Goal: Information Seeking & Learning: Learn about a topic

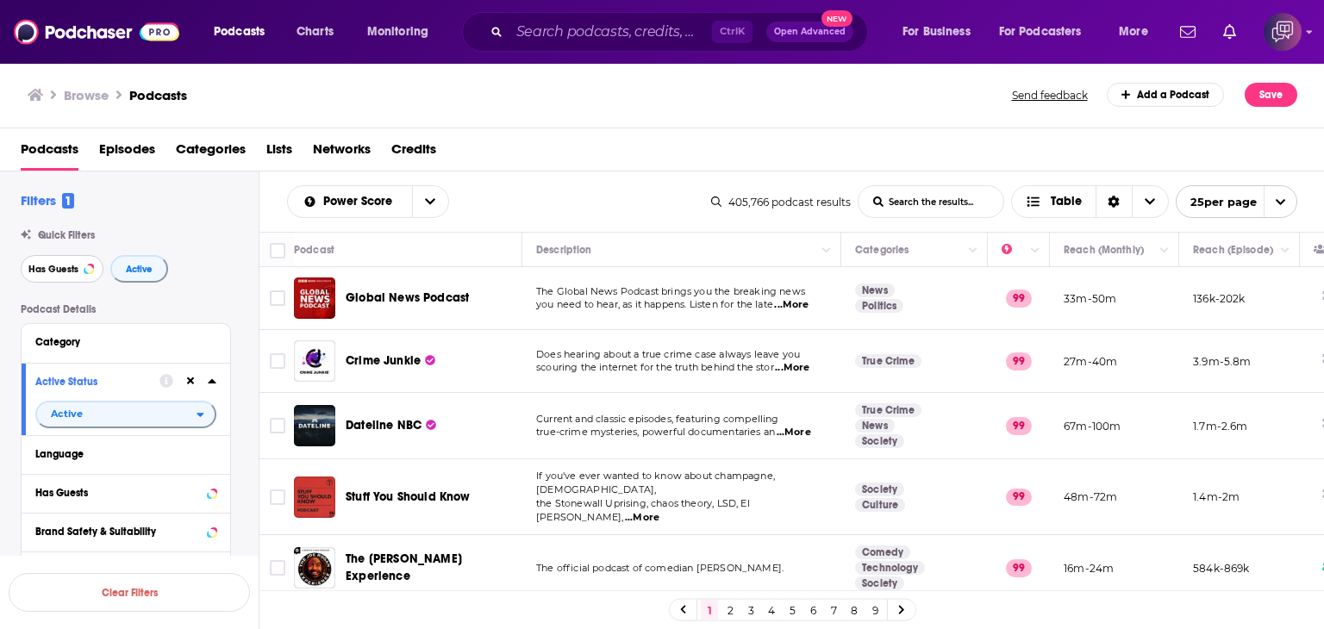
drag, startPoint x: 59, startPoint y: 263, endPoint x: 92, endPoint y: 263, distance: 33.6
click at [59, 265] on span "Has Guests" at bounding box center [53, 269] width 50 height 9
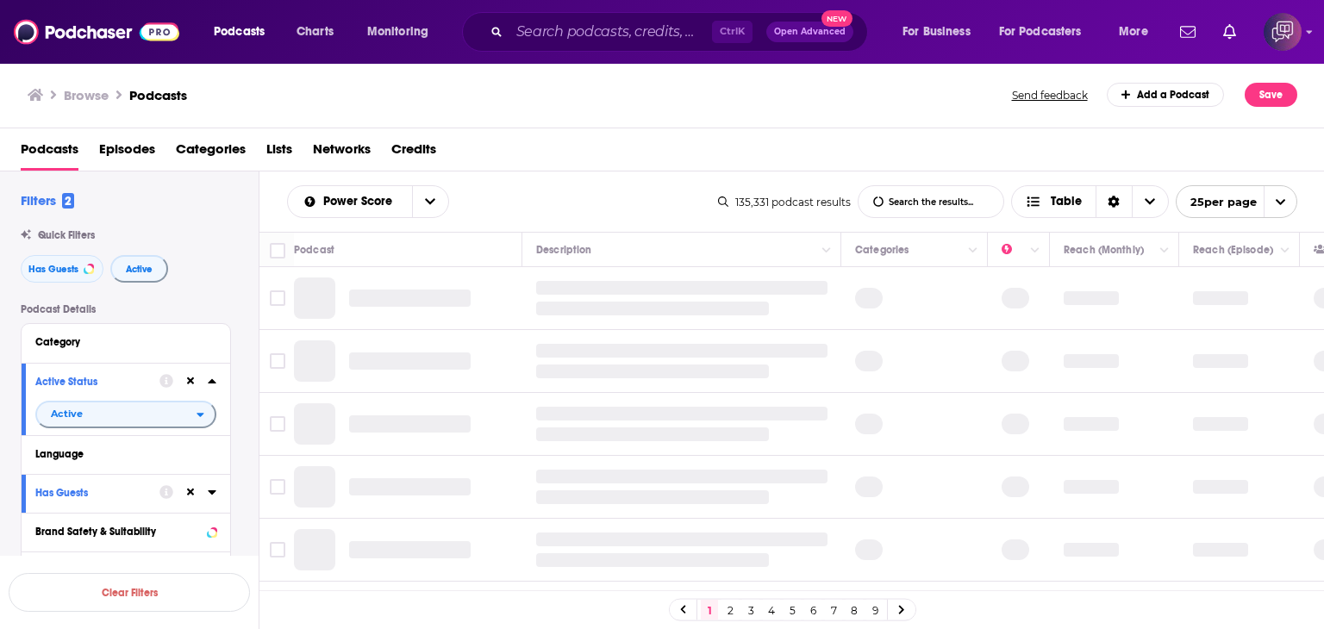
click at [966, 208] on input "List Search Input" at bounding box center [930, 201] width 145 height 31
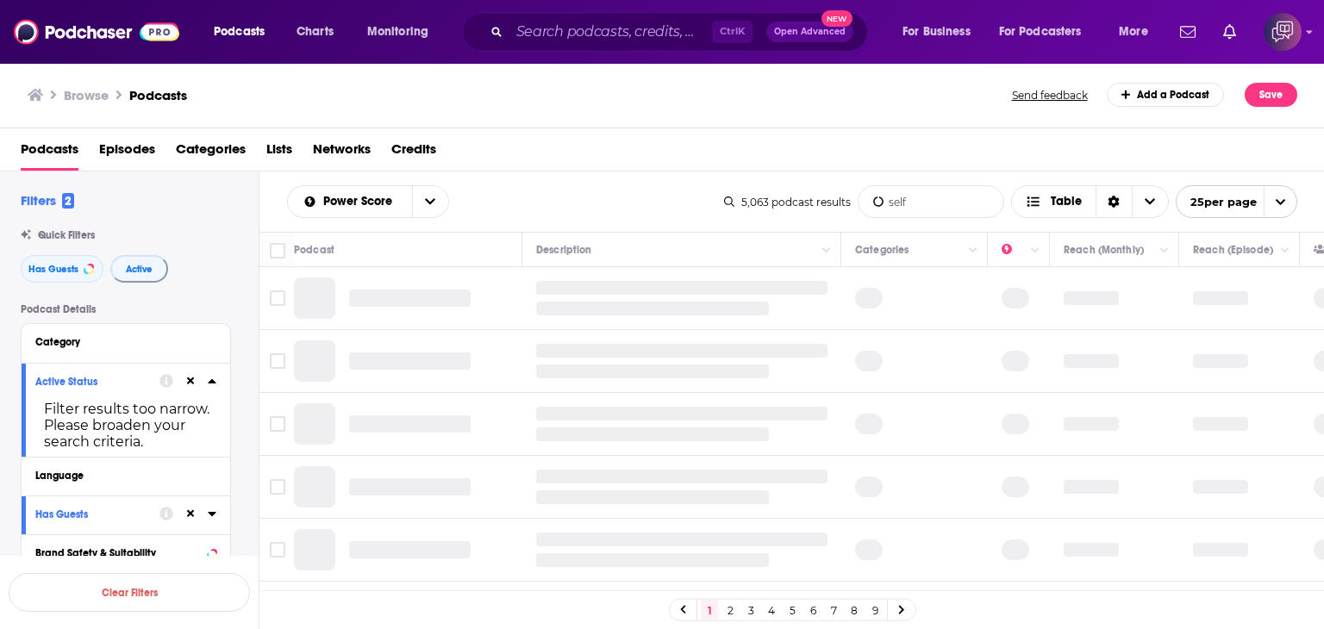
type input "self-help"
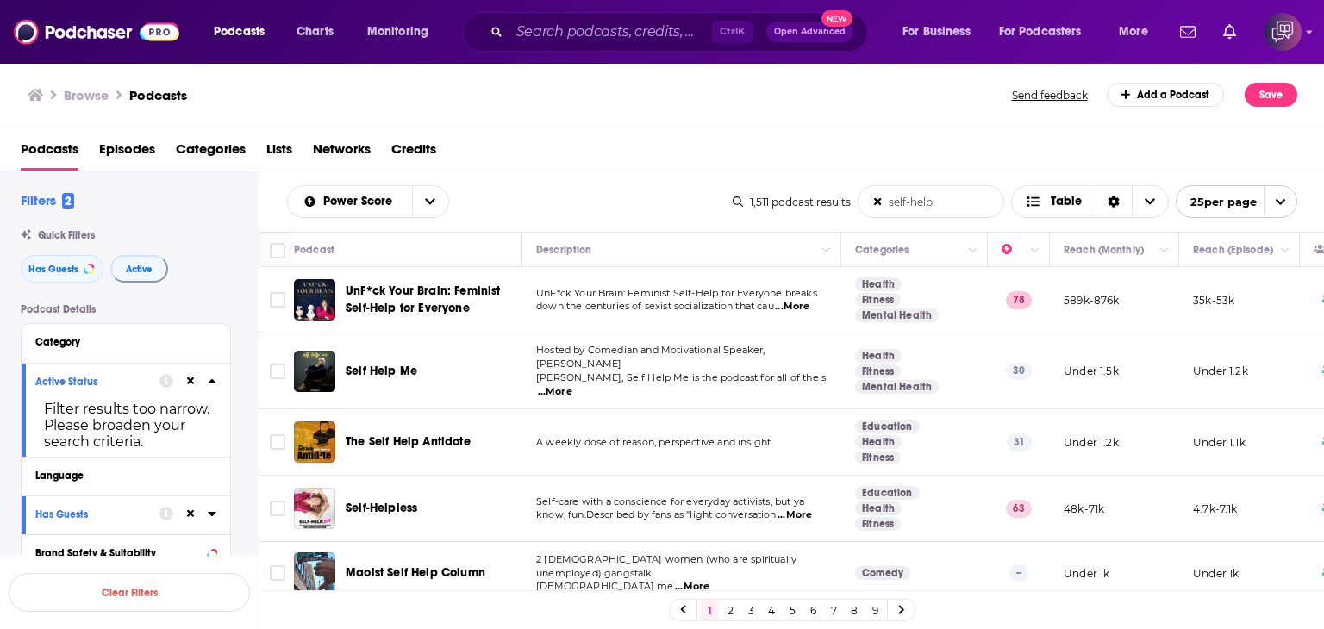
click at [872, 609] on link "9" at bounding box center [874, 610] width 17 height 21
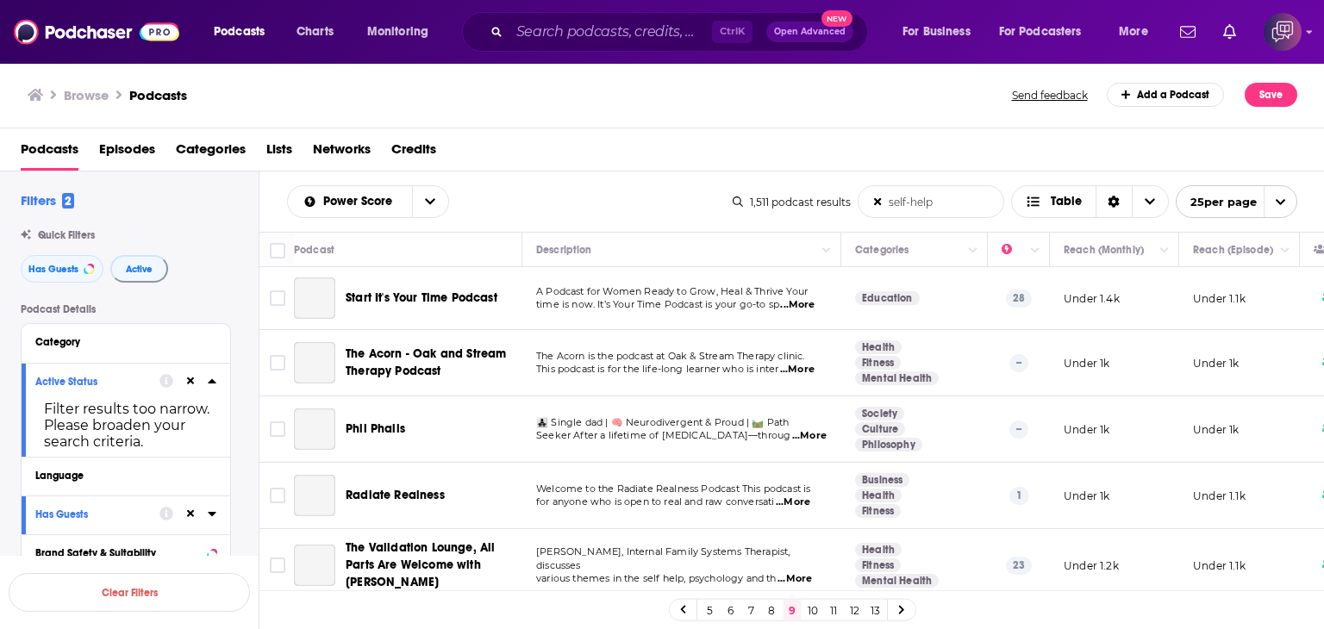
click at [733, 608] on link "6" at bounding box center [729, 610] width 17 height 21
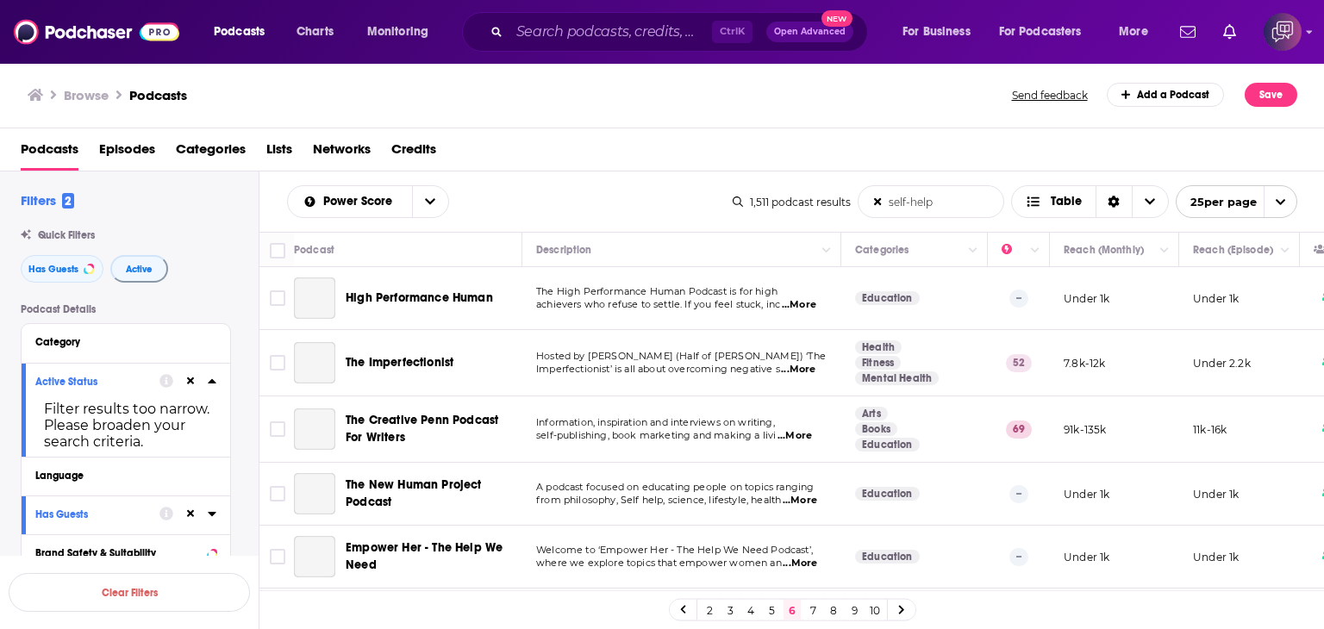
click at [778, 611] on link "5" at bounding box center [771, 610] width 17 height 21
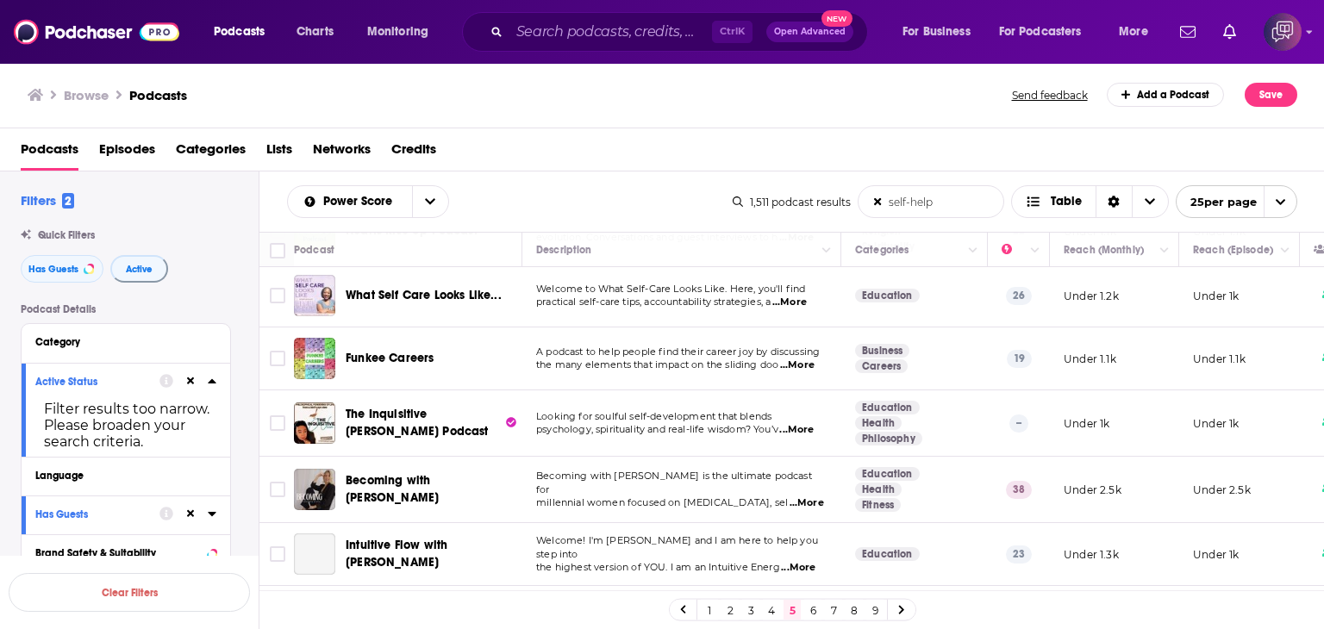
scroll to position [172, 0]
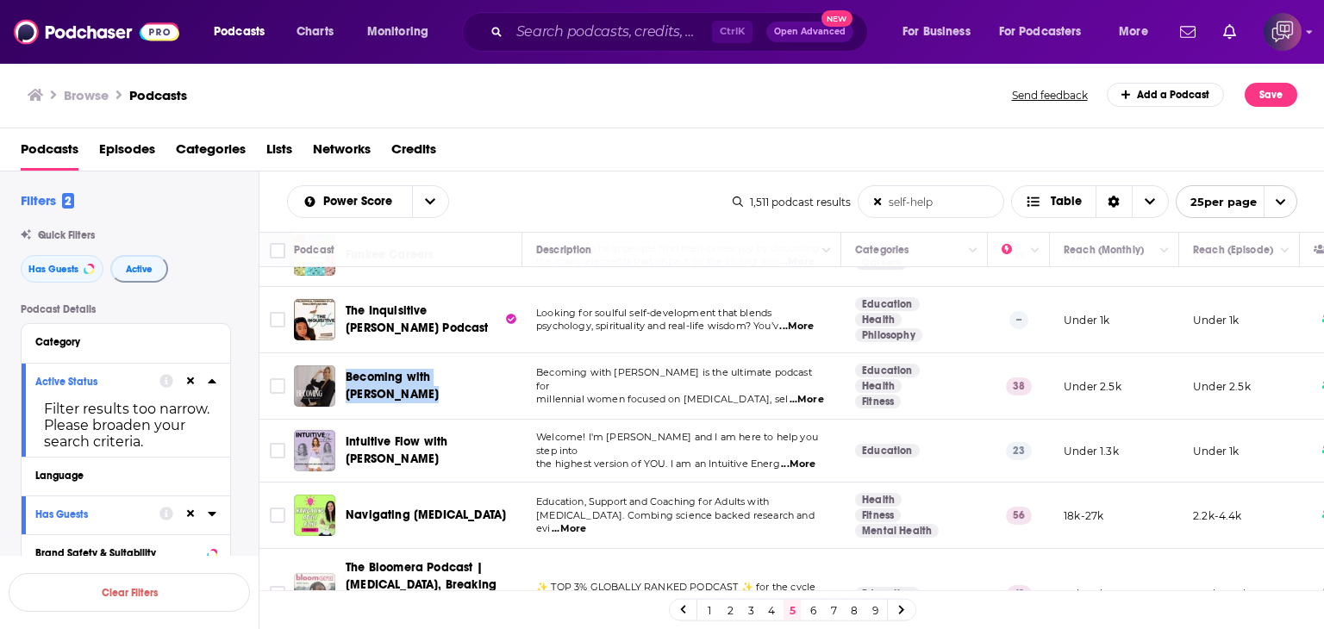
drag, startPoint x: 344, startPoint y: 364, endPoint x: 515, endPoint y: 372, distance: 170.9
click at [515, 372] on div "Becoming with [PERSON_NAME]" at bounding box center [409, 385] width 231 height 41
copy span "Becoming with [PERSON_NAME]"
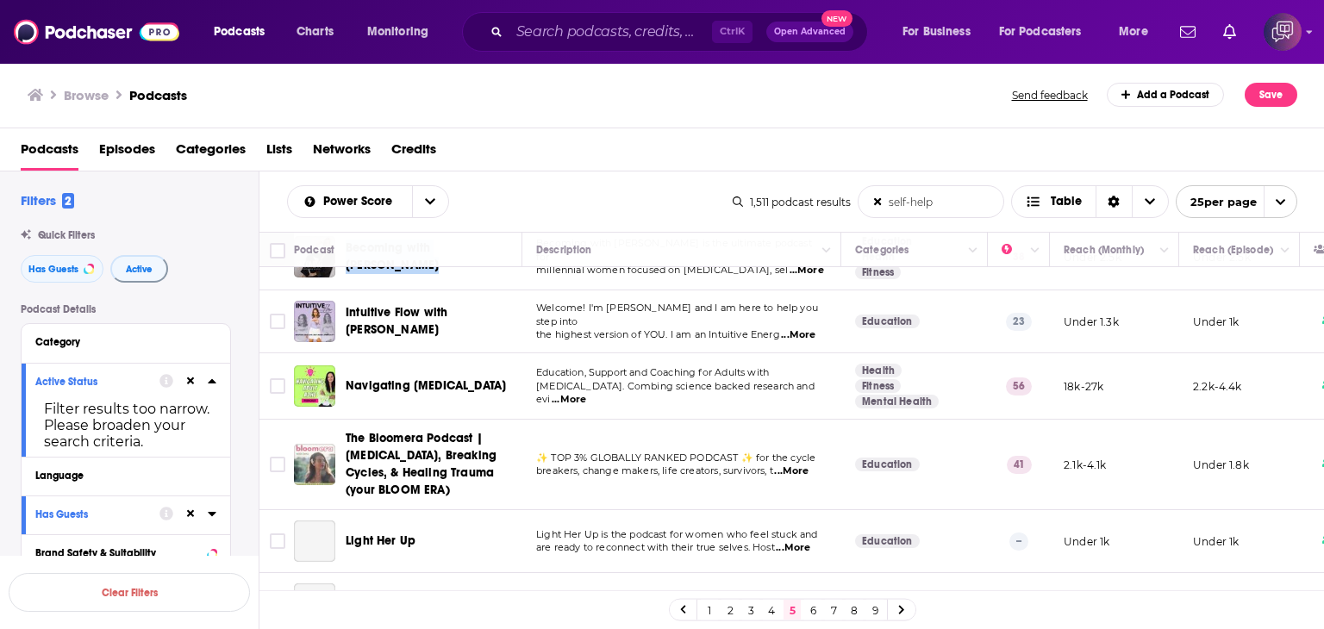
scroll to position [345, 0]
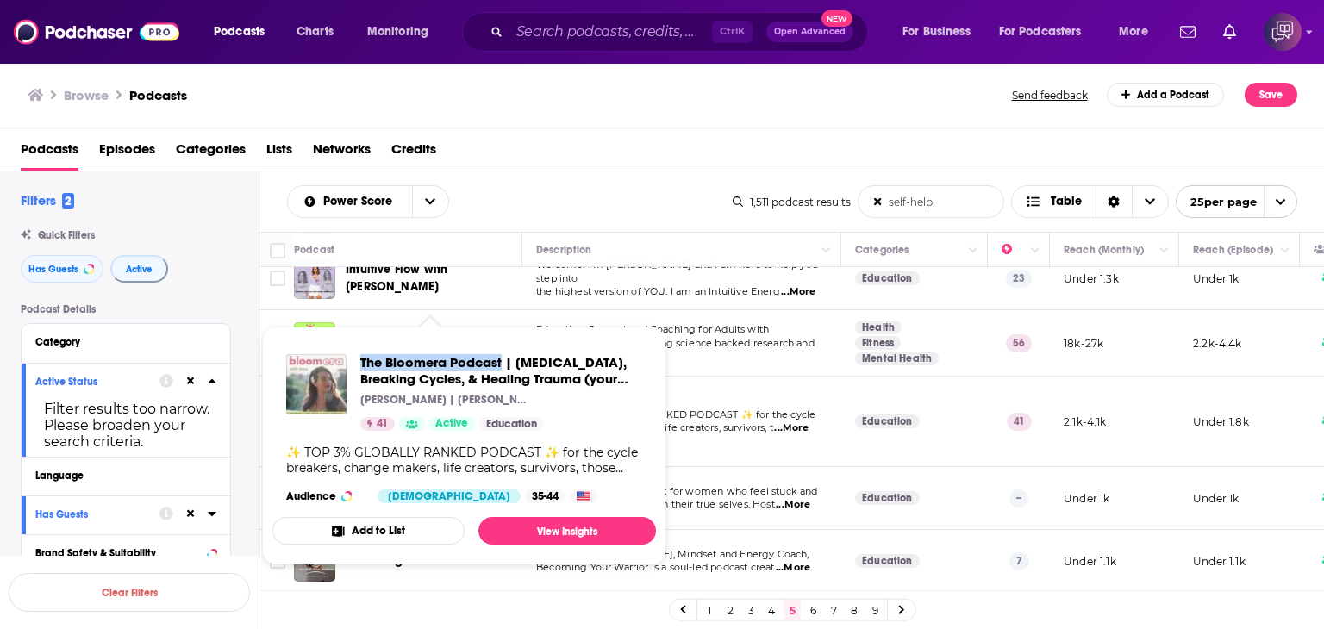
drag, startPoint x: 354, startPoint y: 352, endPoint x: 502, endPoint y: 351, distance: 147.4
click at [502, 351] on div "The Bloomera Podcast | [MEDICAL_DATA], Breaking Cycles, & Healing Trauma (your …" at bounding box center [464, 428] width 384 height 177
copy span "The Bloomera Podcast"
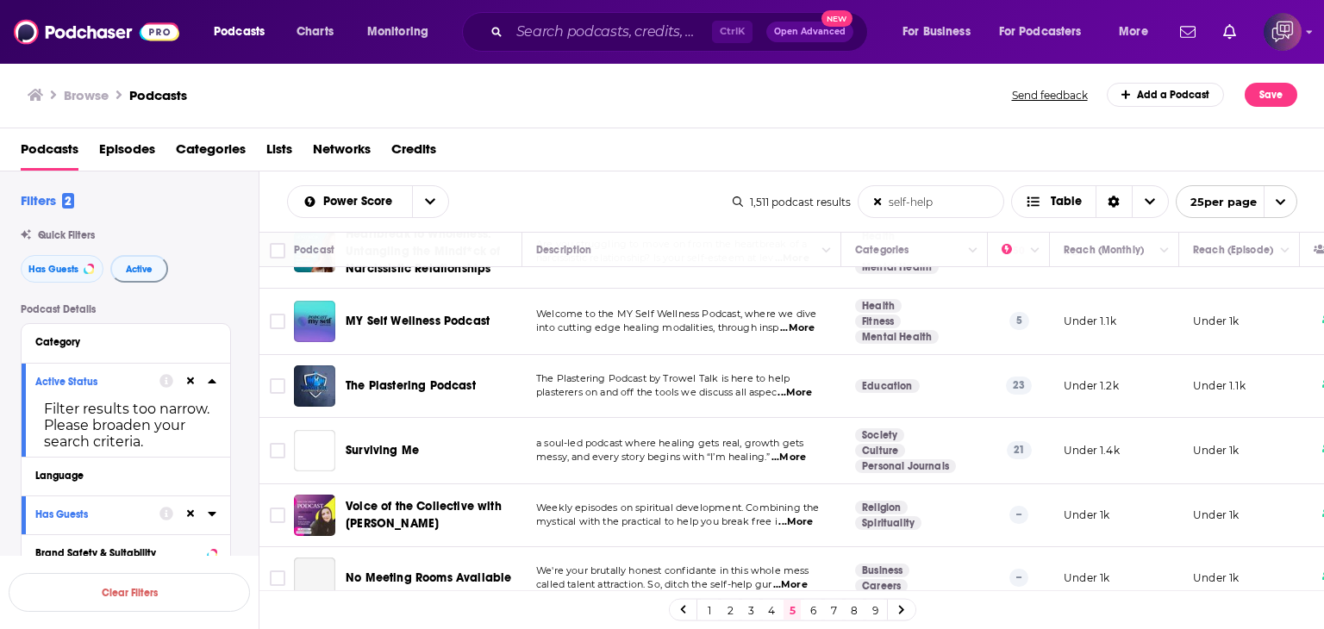
scroll to position [1341, 0]
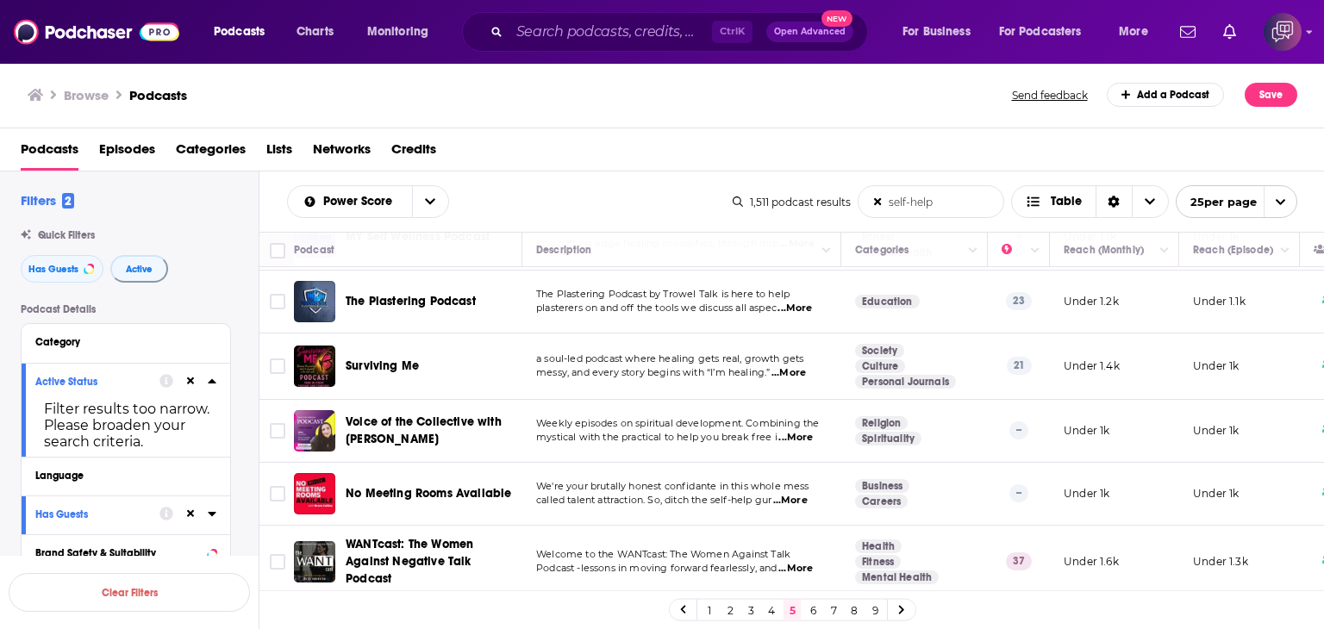
click at [813, 612] on link "6" at bounding box center [812, 610] width 17 height 21
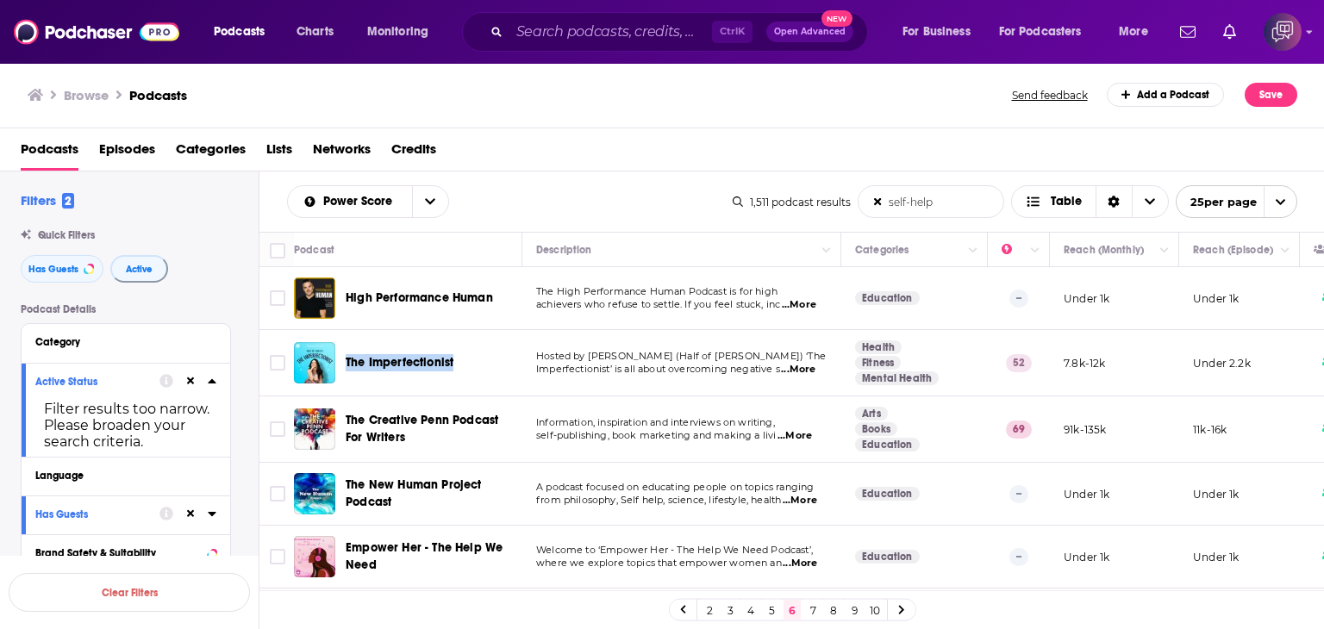
drag, startPoint x: 345, startPoint y: 347, endPoint x: 458, endPoint y: 348, distance: 112.9
click at [458, 348] on div "The Imperfectionist" at bounding box center [409, 362] width 231 height 41
copy span "The Imperfectionist"
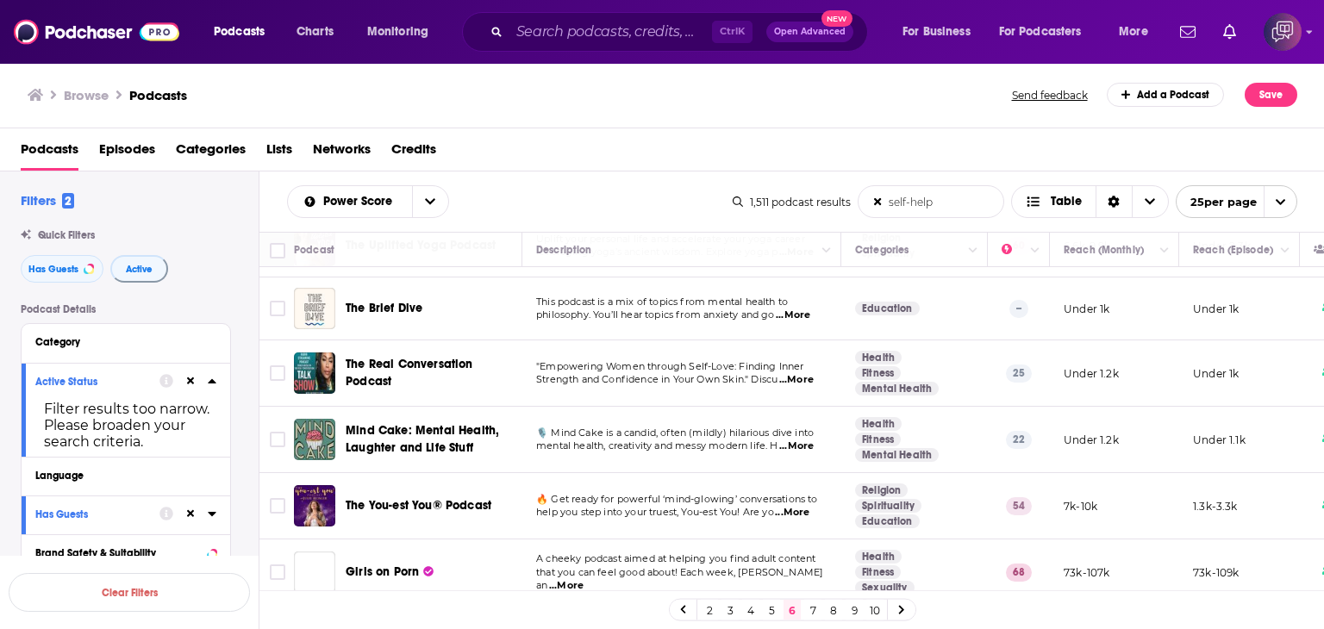
scroll to position [603, 0]
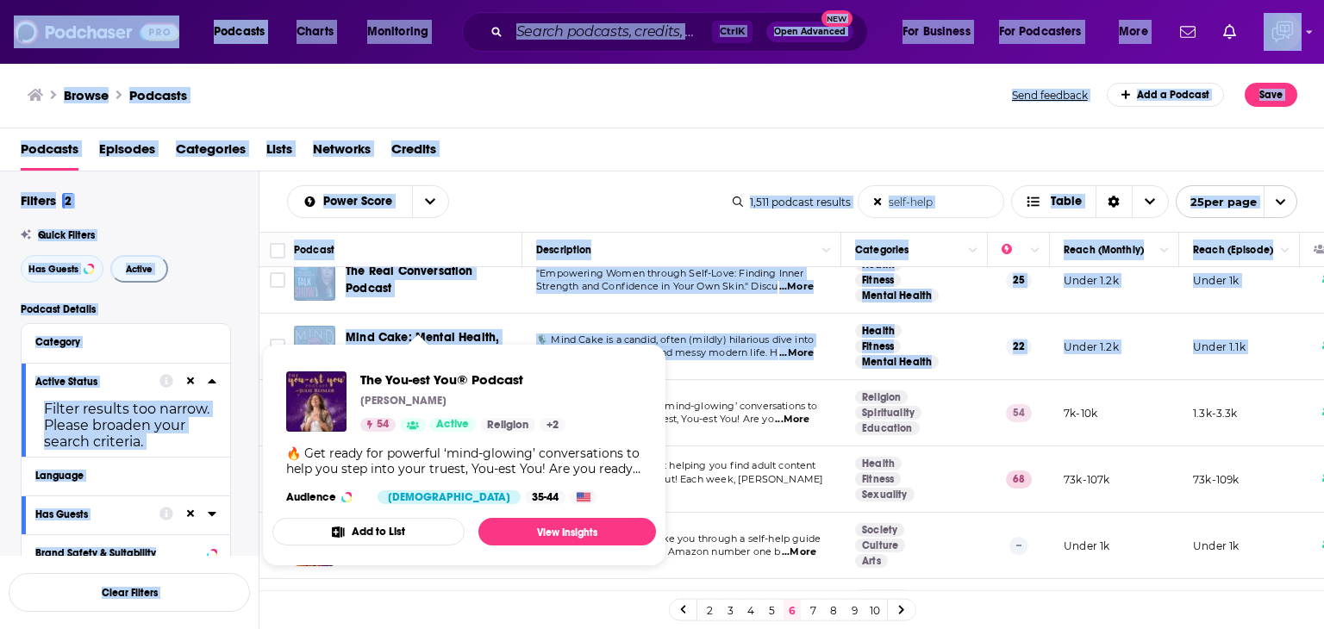
drag, startPoint x: 338, startPoint y: 384, endPoint x: 455, endPoint y: 383, distance: 117.2
click at [467, 395] on div "Podcasts Charts Monitoring Ctrl K Open Advanced New For Business For Podcasters…" at bounding box center [662, 314] width 1324 height 629
click at [394, 349] on span "The You-est You® Podcast [PERSON_NAME] 54 Active Religion + 2 Audience [DEMOGRA…" at bounding box center [464, 455] width 384 height 222
click at [369, 359] on div "The You-est You® Podcast [PERSON_NAME] 54 Active Religion + 2 Audience [DEMOGRA…" at bounding box center [464, 438] width 384 height 160
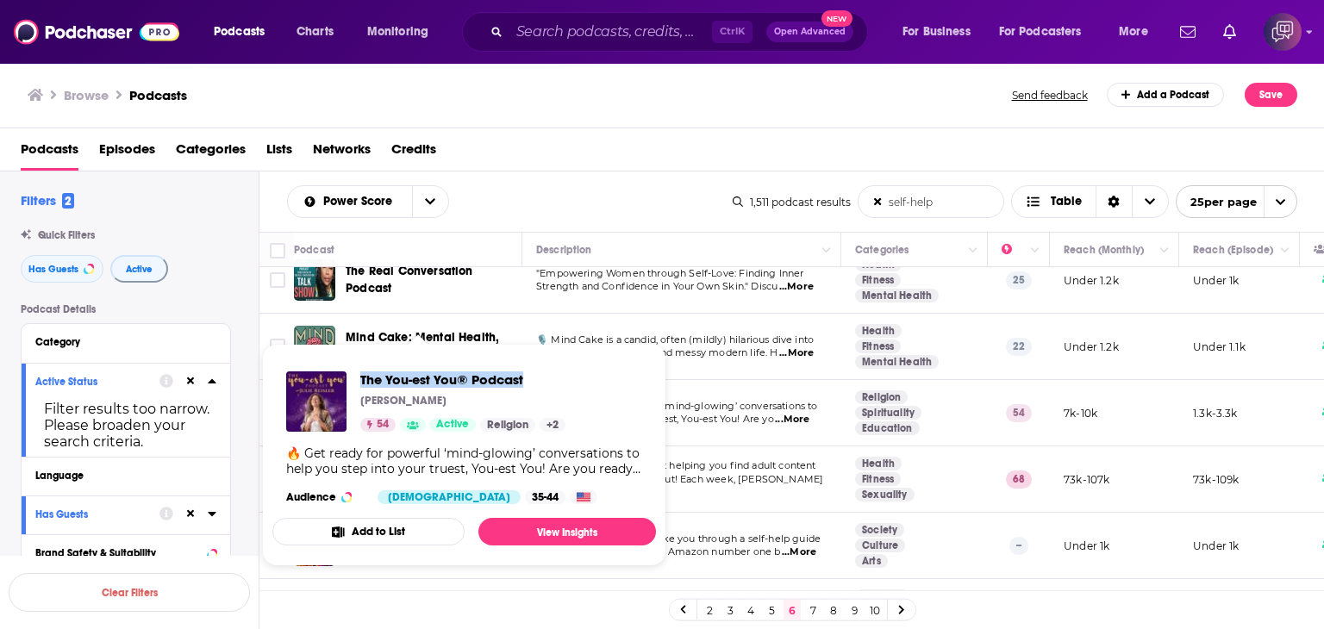
drag, startPoint x: 360, startPoint y: 363, endPoint x: 524, endPoint y: 370, distance: 163.9
click at [524, 370] on div "The You-est You® Podcast [PERSON_NAME] 54 Active Religion + 2 Audience [DEMOGRA…" at bounding box center [464, 438] width 384 height 160
copy span "The You-est You® Podcast"
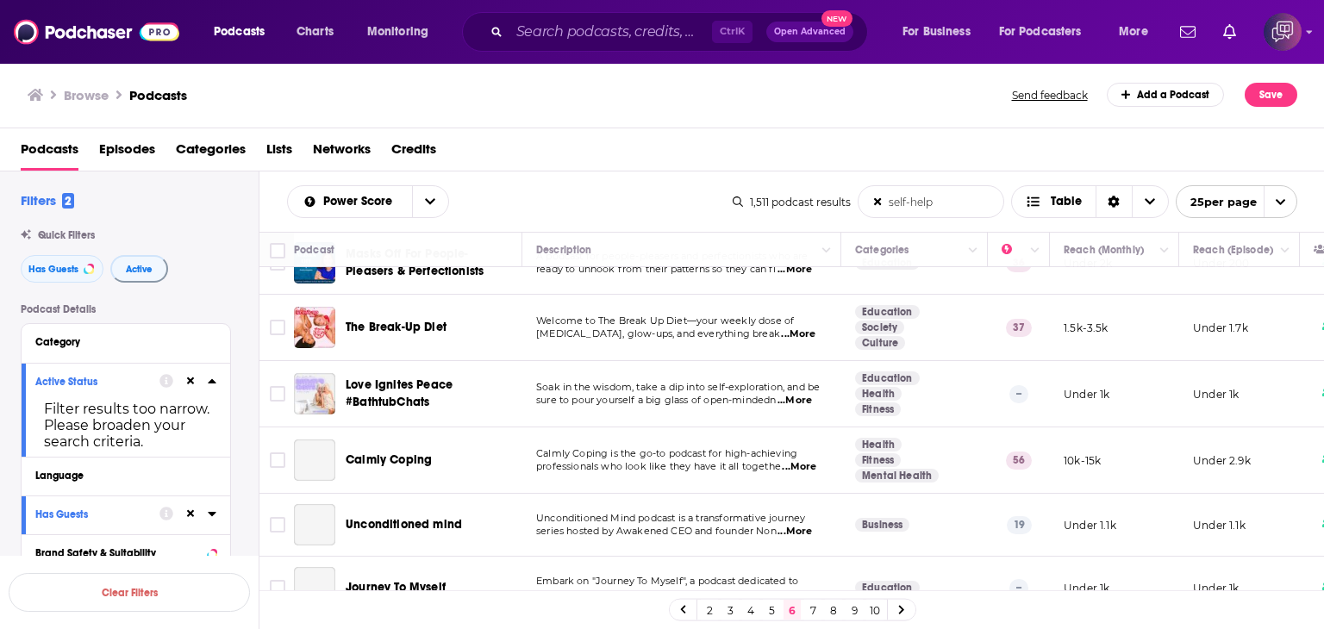
scroll to position [1293, 0]
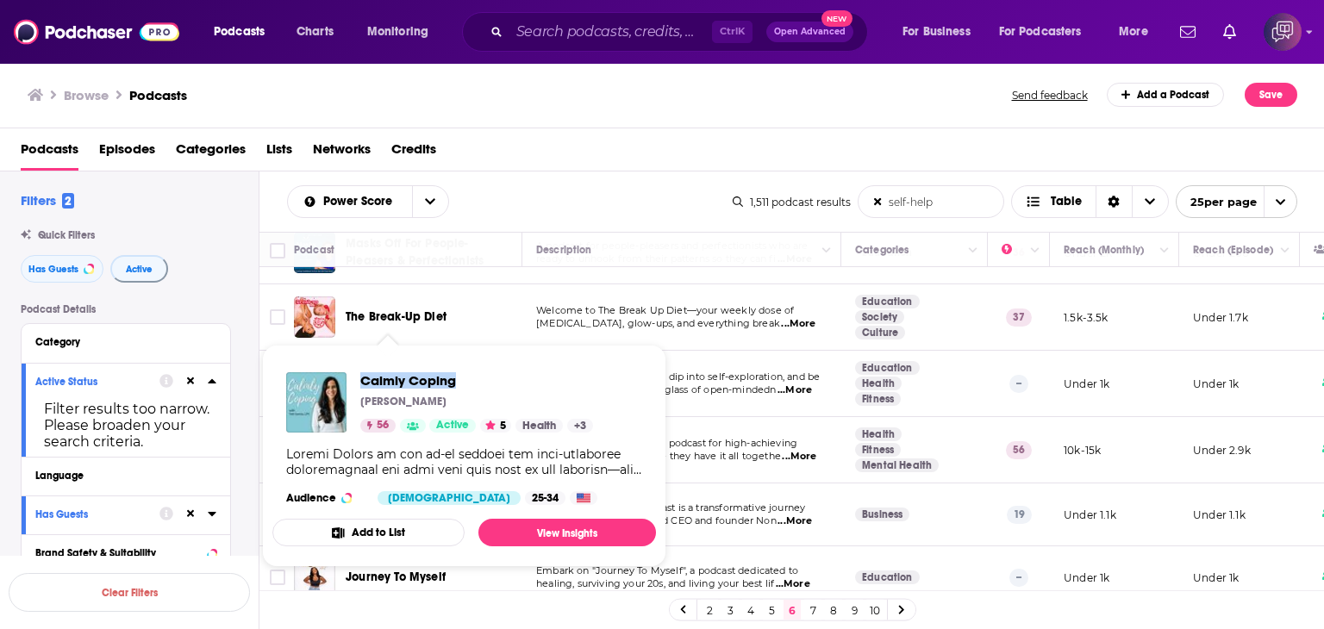
drag, startPoint x: 388, startPoint y: 373, endPoint x: 479, endPoint y: 371, distance: 91.4
click at [479, 371] on div "Calmly Coping [PERSON_NAME] 56 Active 5 Health + 3 Audience [DEMOGRAPHIC_DATA] …" at bounding box center [464, 439] width 384 height 160
copy span "Calmly Coping"
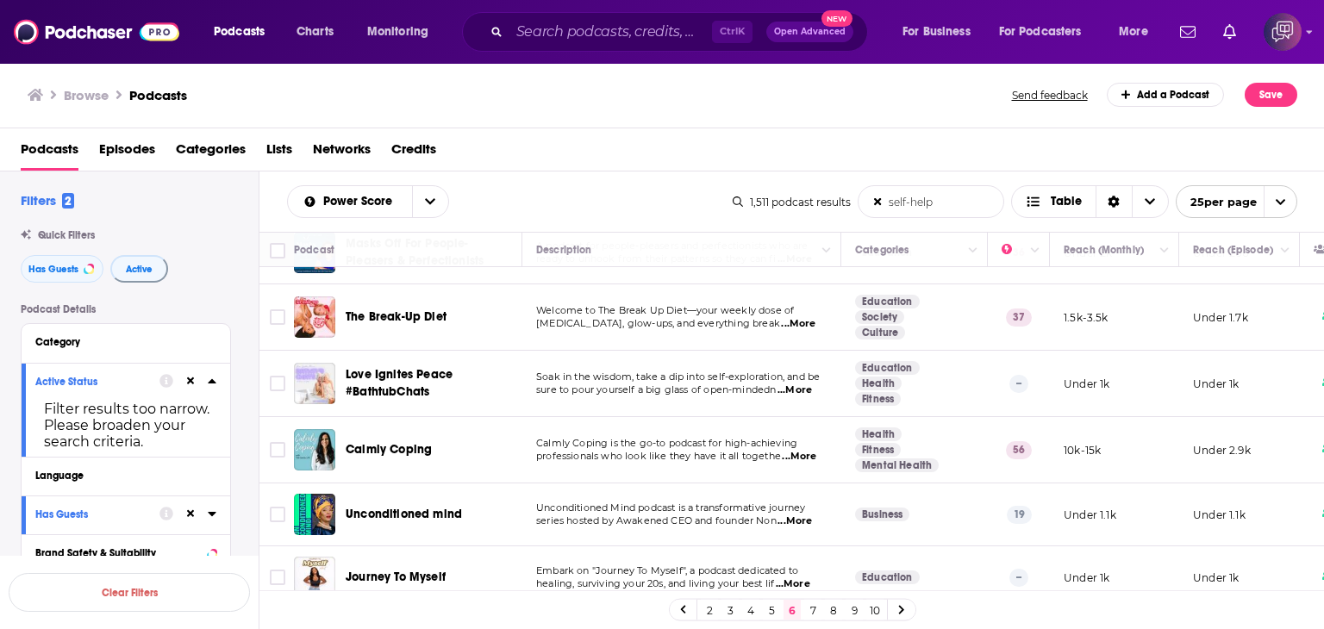
scroll to position [1303, 0]
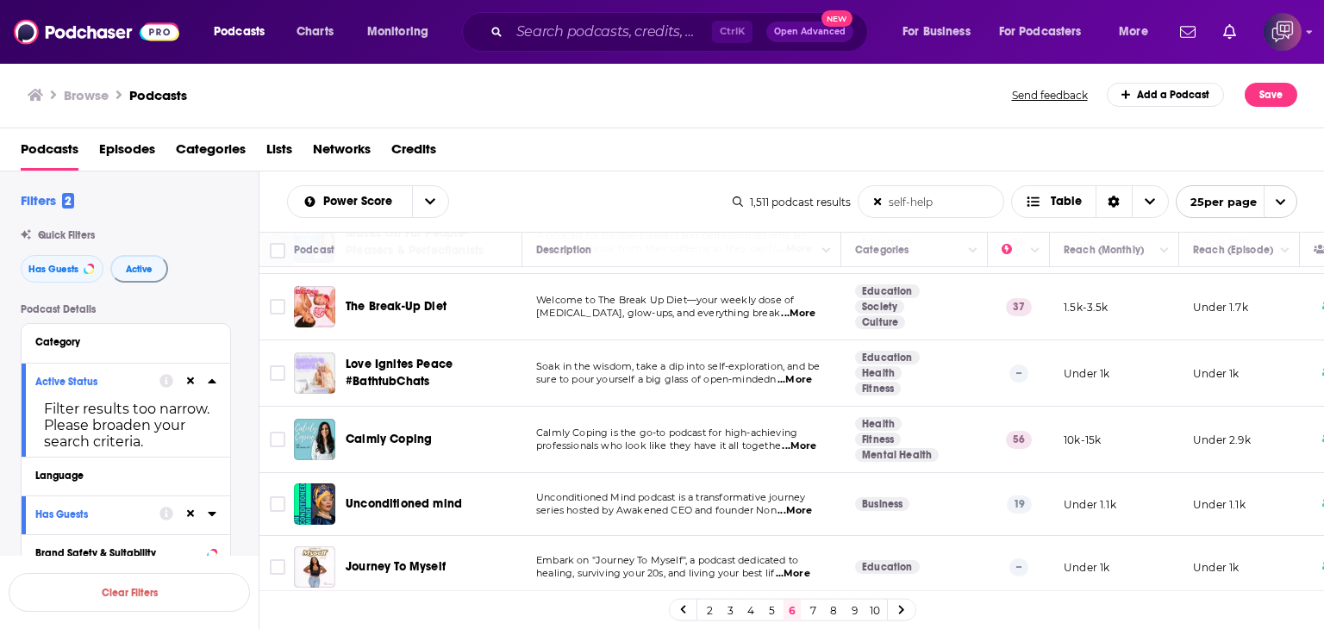
click at [811, 609] on link "7" at bounding box center [812, 610] width 17 height 21
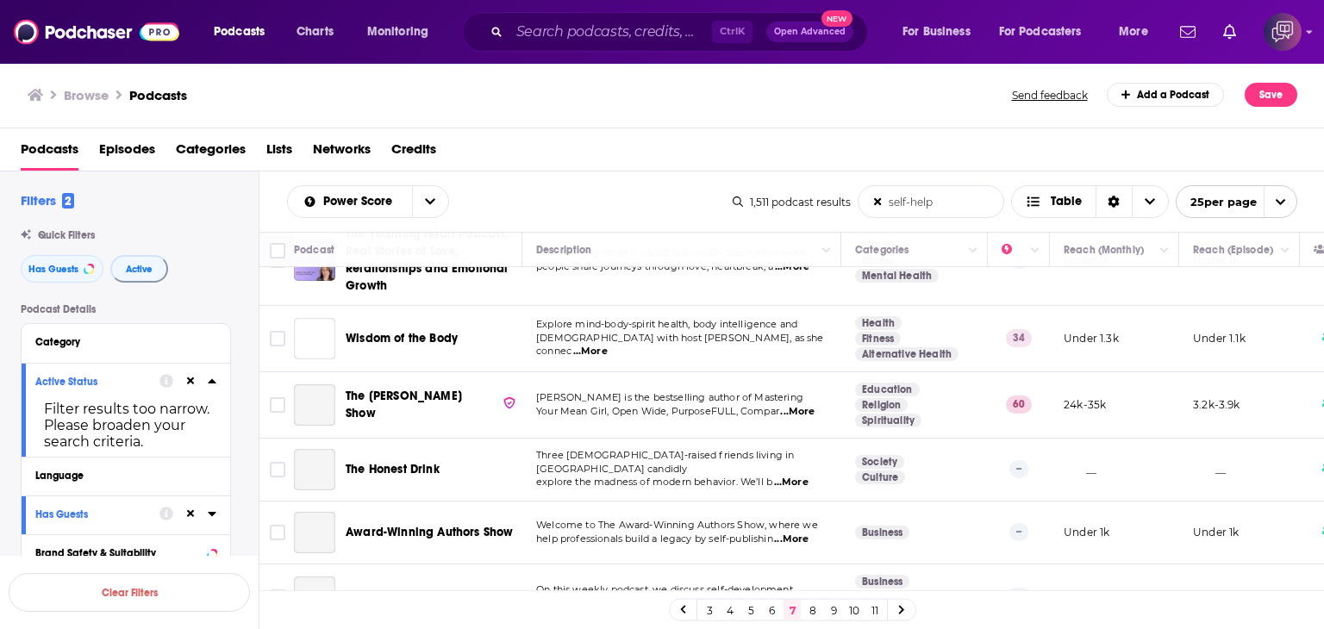
scroll to position [517, 0]
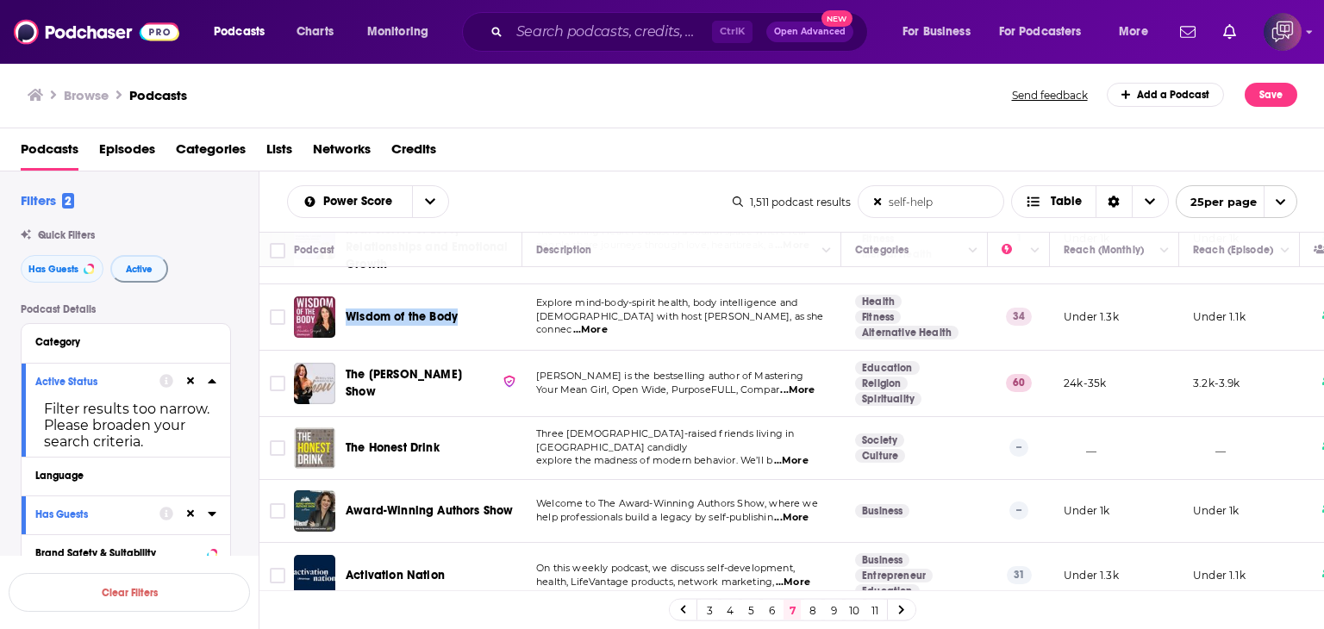
drag, startPoint x: 348, startPoint y: 301, endPoint x: 476, endPoint y: 304, distance: 127.6
click at [476, 304] on div "Wisdom of the Body" at bounding box center [435, 316] width 179 height 41
copy span "Wisdom of the Body"
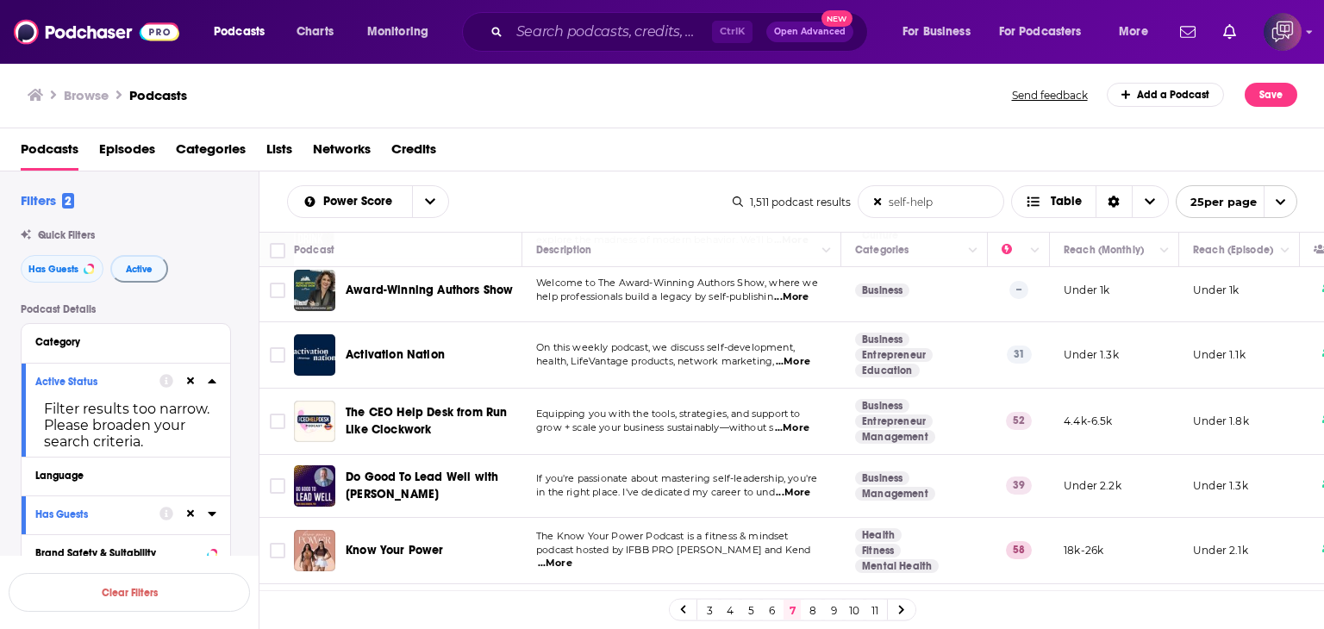
scroll to position [776, 0]
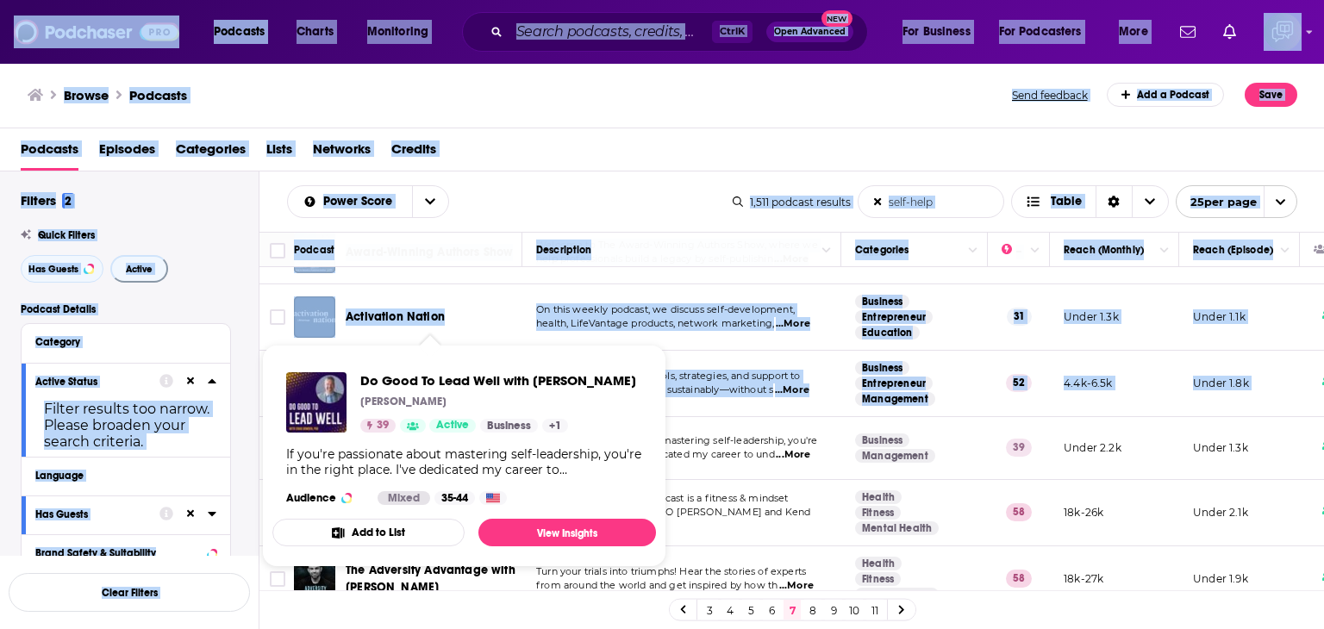
drag, startPoint x: 347, startPoint y: 421, endPoint x: 462, endPoint y: 446, distance: 117.1
click at [462, 446] on div "Podcasts Charts Monitoring Ctrl K Open Advanced New For Business For Podcasters…" at bounding box center [662, 314] width 1324 height 629
click at [353, 359] on div "Do Good To Lead Well with [PERSON_NAME] [PERSON_NAME] 39 Active Business + 1 If…" at bounding box center [464, 439] width 384 height 160
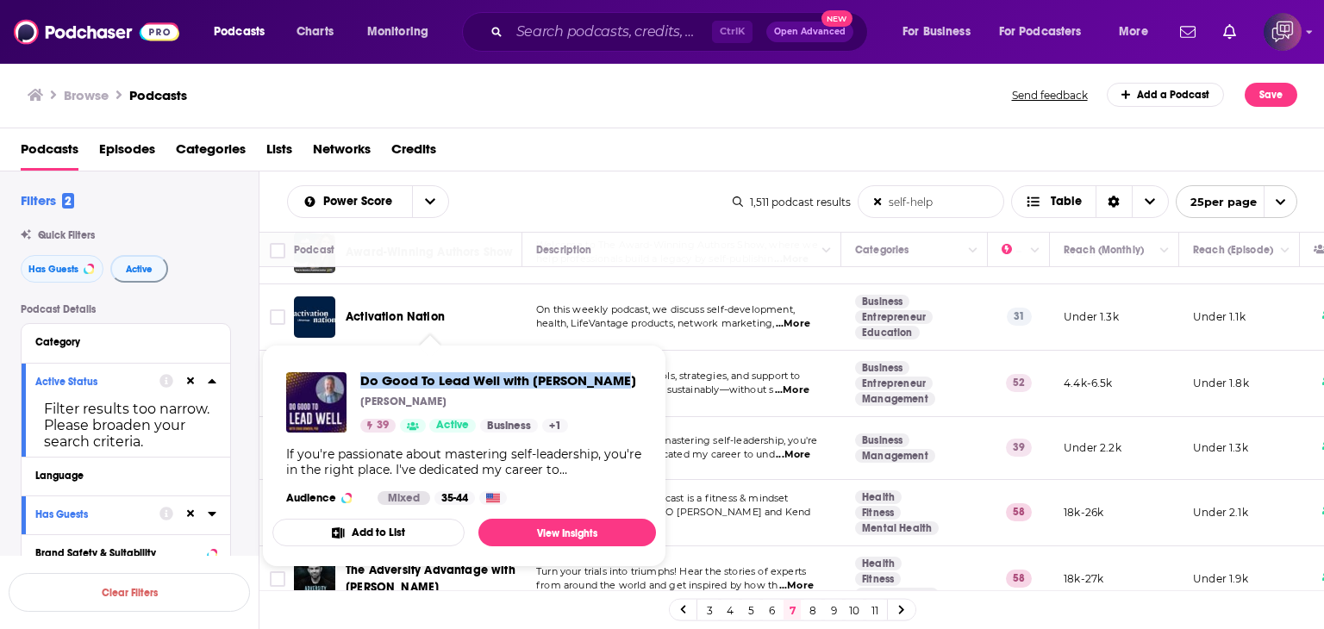
drag, startPoint x: 393, startPoint y: 363, endPoint x: 630, endPoint y: 367, distance: 237.0
click at [630, 367] on div "Do Good To Lead Well with [PERSON_NAME] [PERSON_NAME] 39 Active Business + 1 If…" at bounding box center [464, 439] width 384 height 160
copy span "Do Good To Lead Well with [PERSON_NAME]"
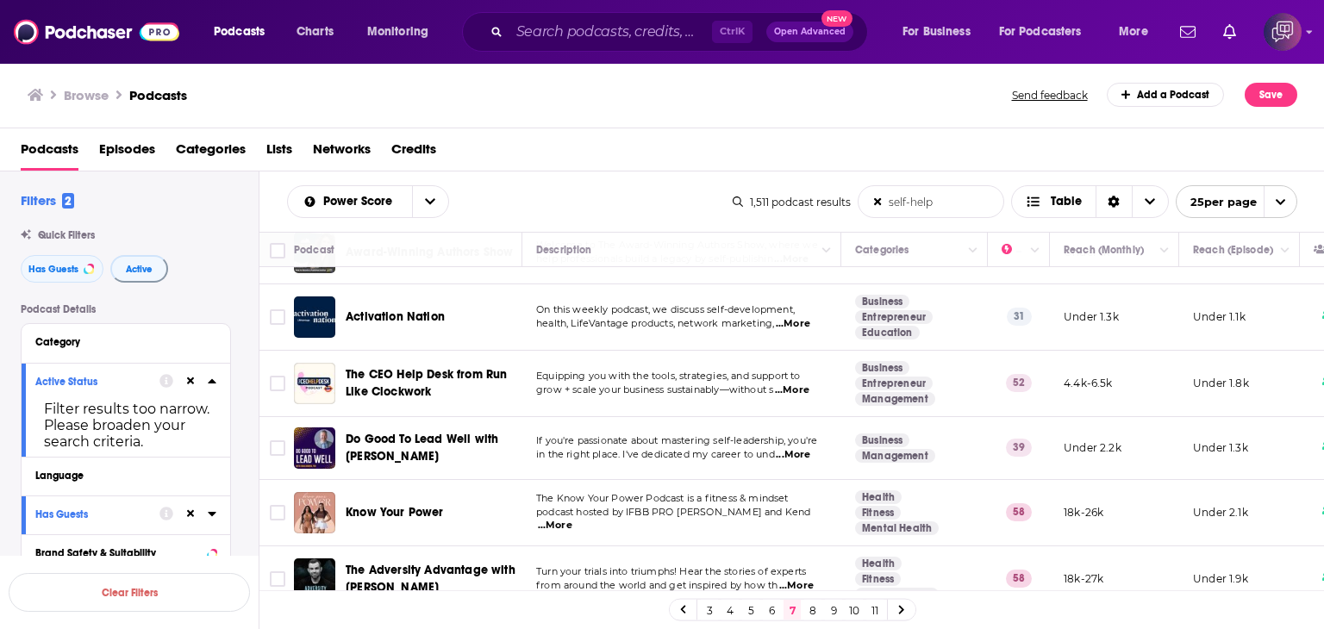
click at [618, 113] on div "Browse Podcasts Send feedback Add a Podcast Save" at bounding box center [662, 95] width 1325 height 66
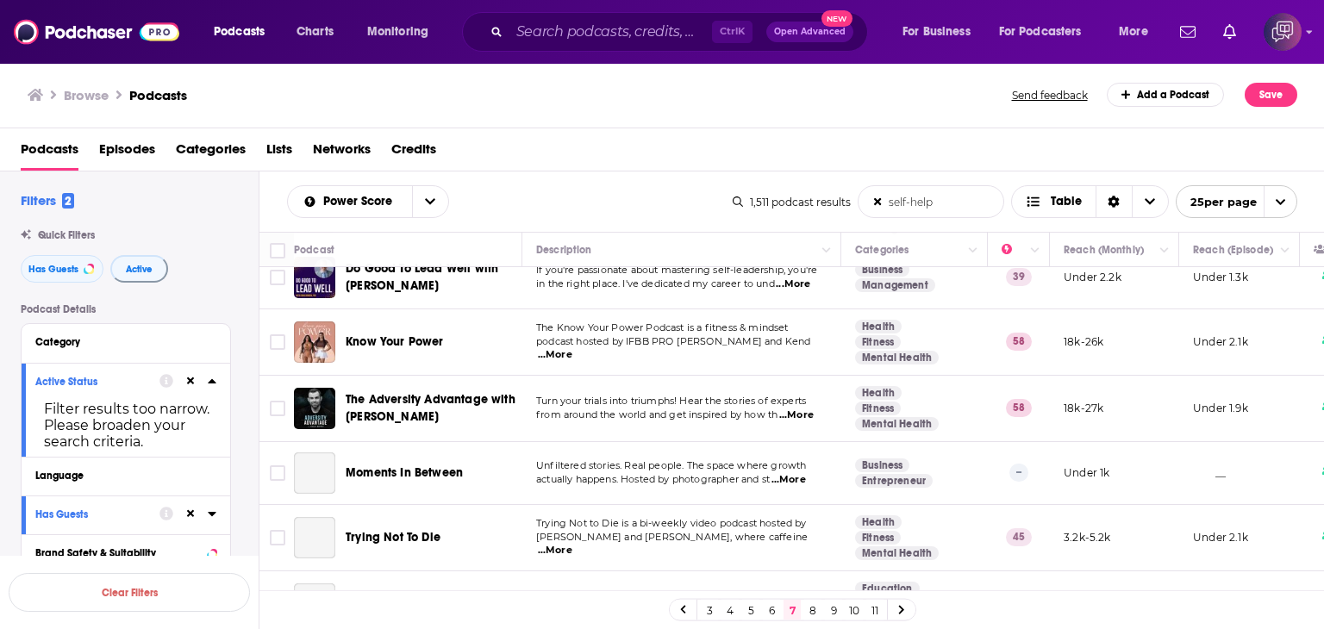
scroll to position [948, 0]
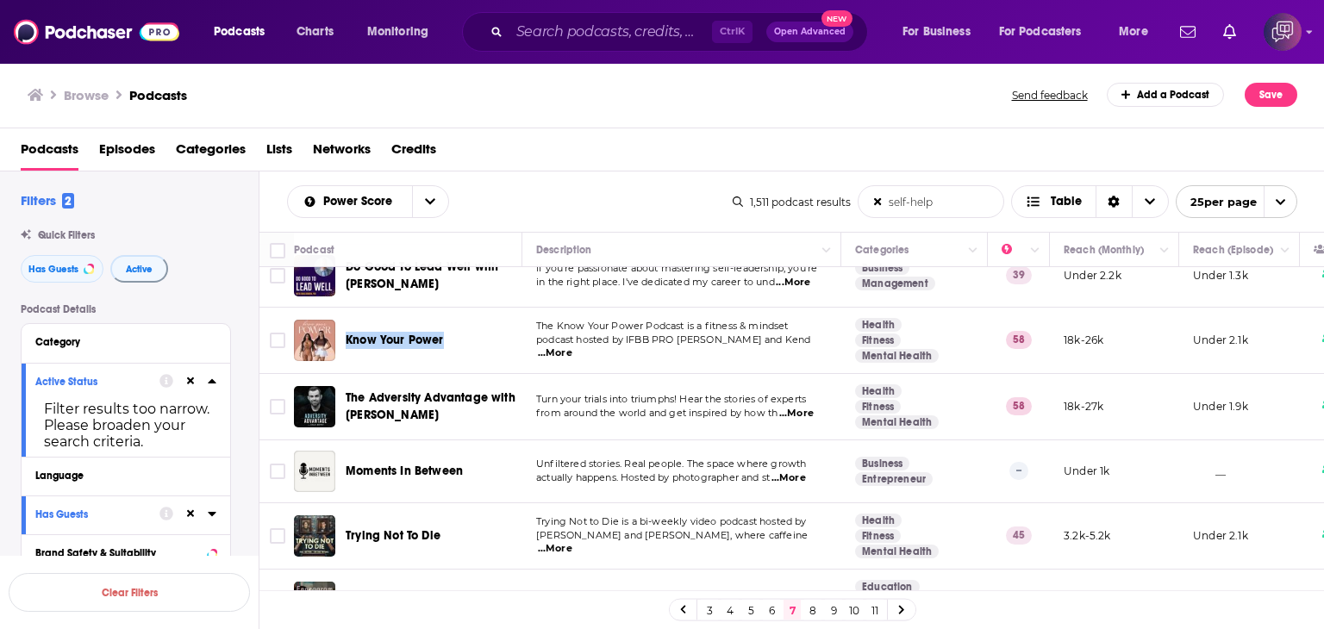
drag, startPoint x: 343, startPoint y: 316, endPoint x: 456, endPoint y: 325, distance: 113.2
click at [456, 325] on div "Know Your Power" at bounding box center [409, 340] width 231 height 41
copy span "Know Your Power"
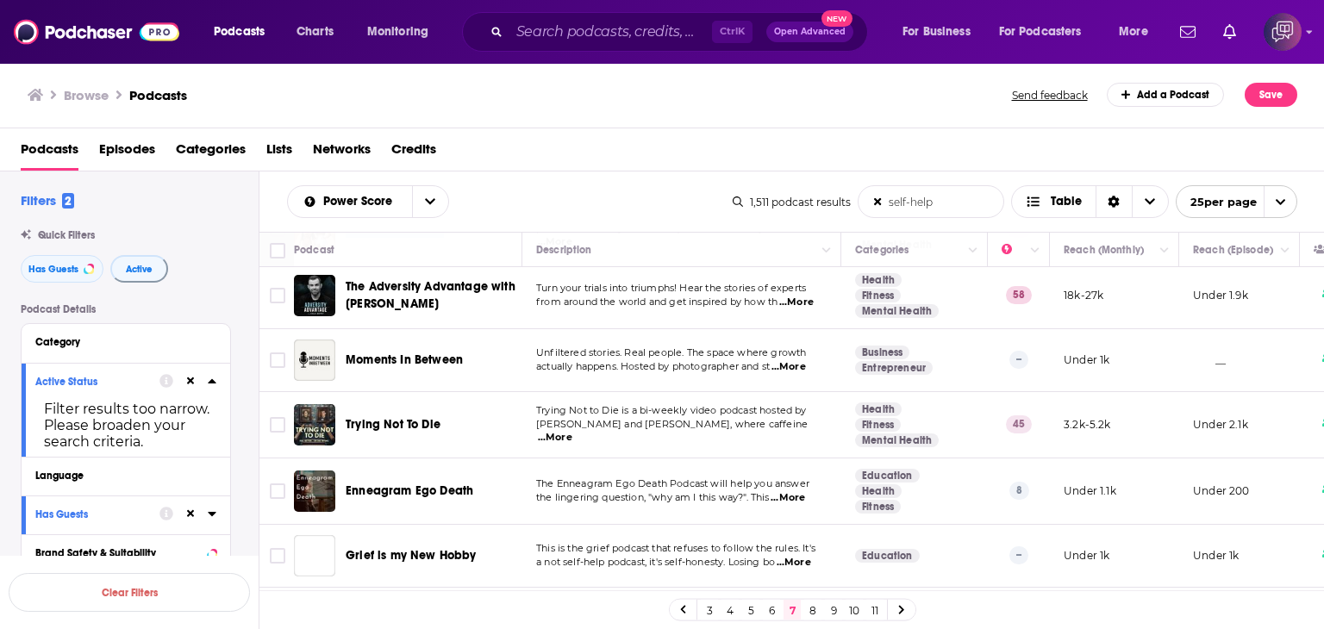
scroll to position [1034, 0]
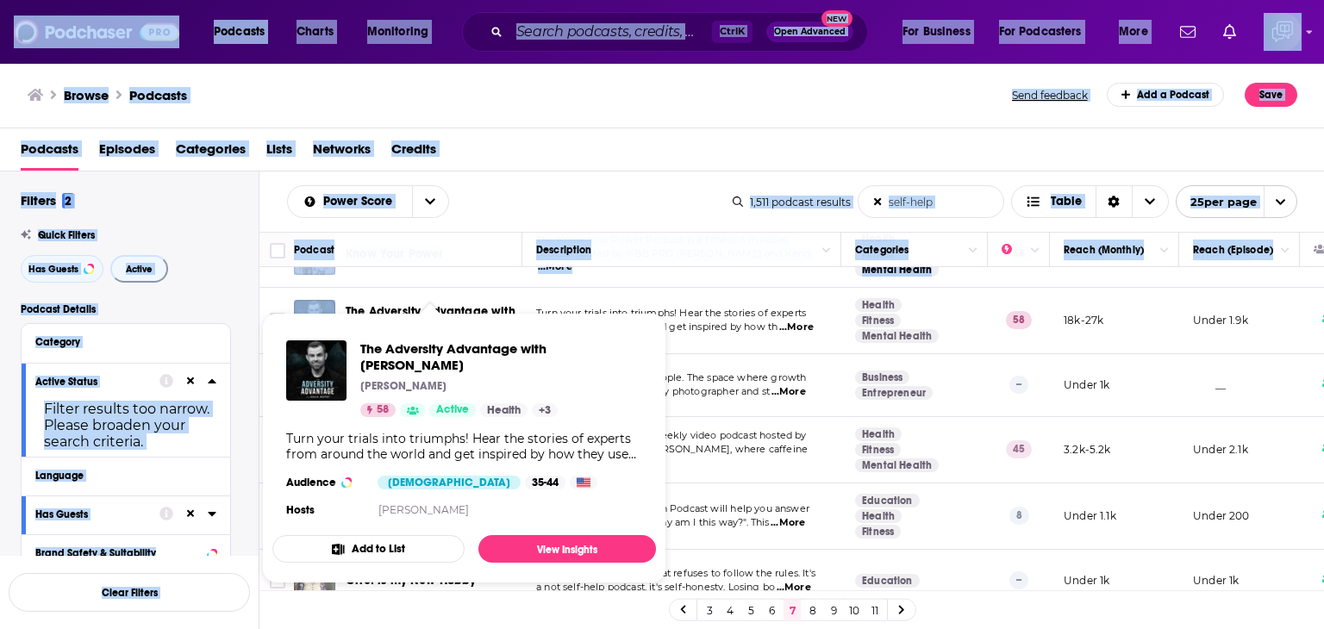
drag, startPoint x: 348, startPoint y: 296, endPoint x: 428, endPoint y: 330, distance: 87.2
click at [429, 331] on div "Podcasts Charts Monitoring Ctrl K Open Advanced New For Business For Podcasters…" at bounding box center [662, 314] width 1324 height 629
click at [372, 328] on div "The Adversity Advantage with [PERSON_NAME] [PERSON_NAME] 58 Active Health + 3 T…" at bounding box center [464, 431] width 384 height 209
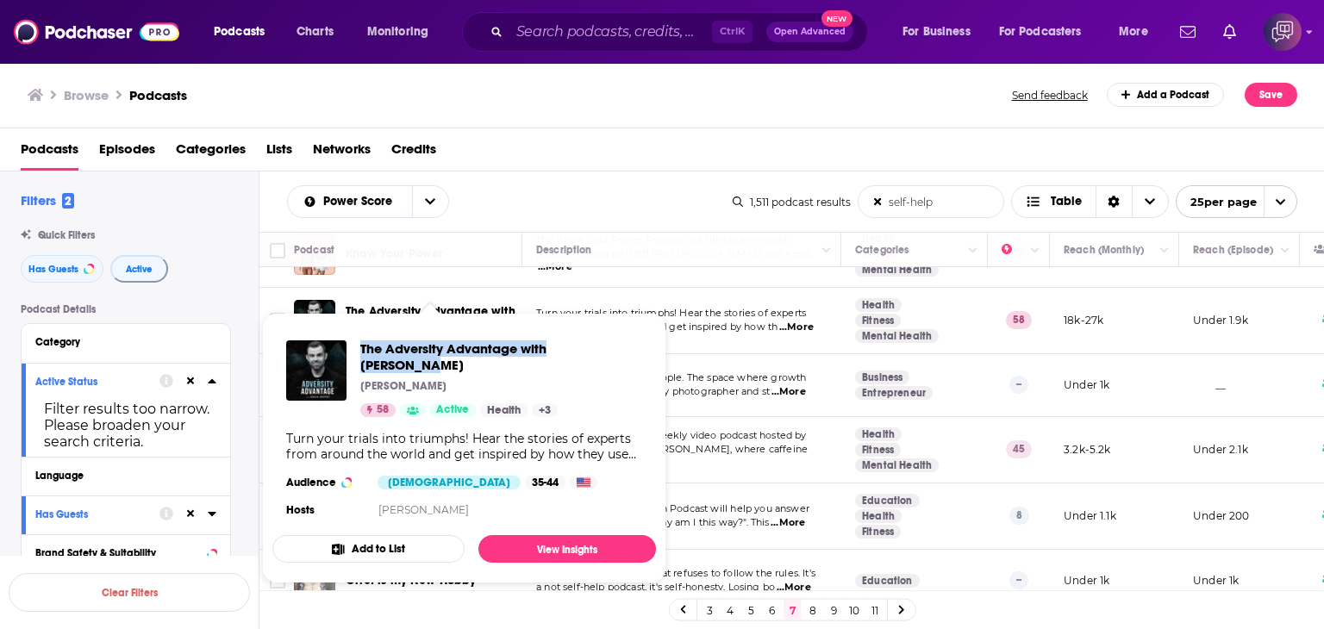
drag, startPoint x: 358, startPoint y: 330, endPoint x: 633, endPoint y: 346, distance: 275.4
click at [633, 346] on div "The Adversity Advantage with [PERSON_NAME] [PERSON_NAME] 58 Active Health + 3 T…" at bounding box center [464, 431] width 384 height 209
copy span "The Adversity Advantage with [PERSON_NAME]"
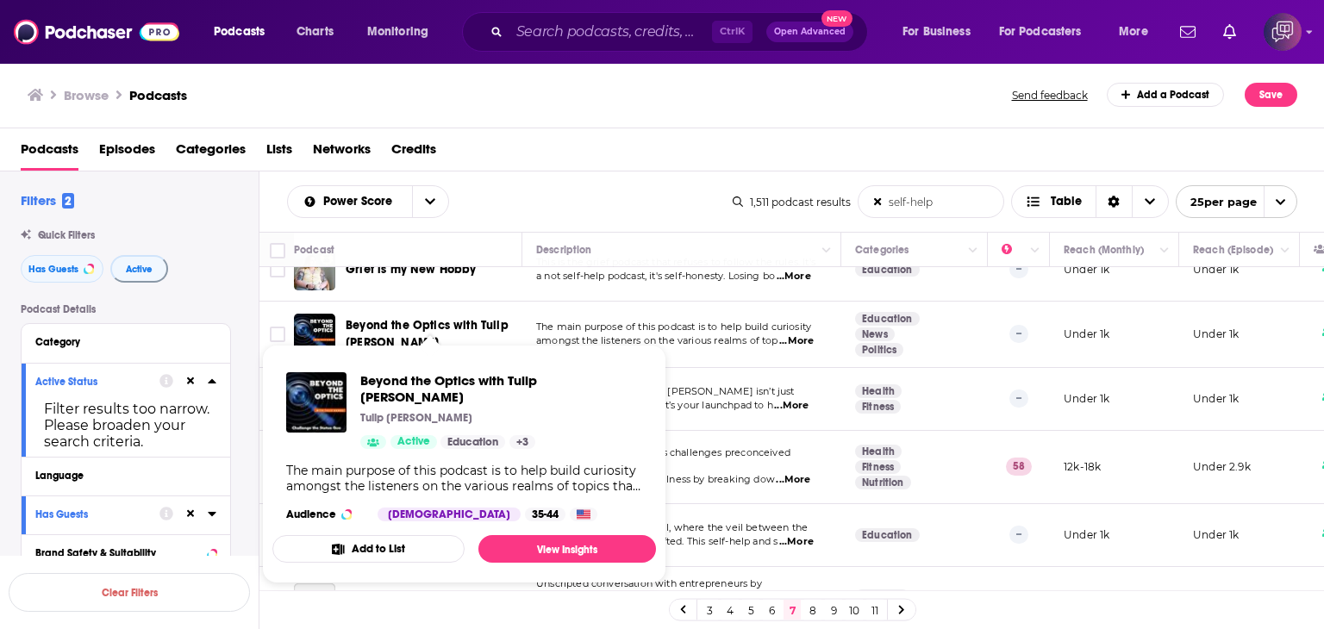
scroll to position [1389, 0]
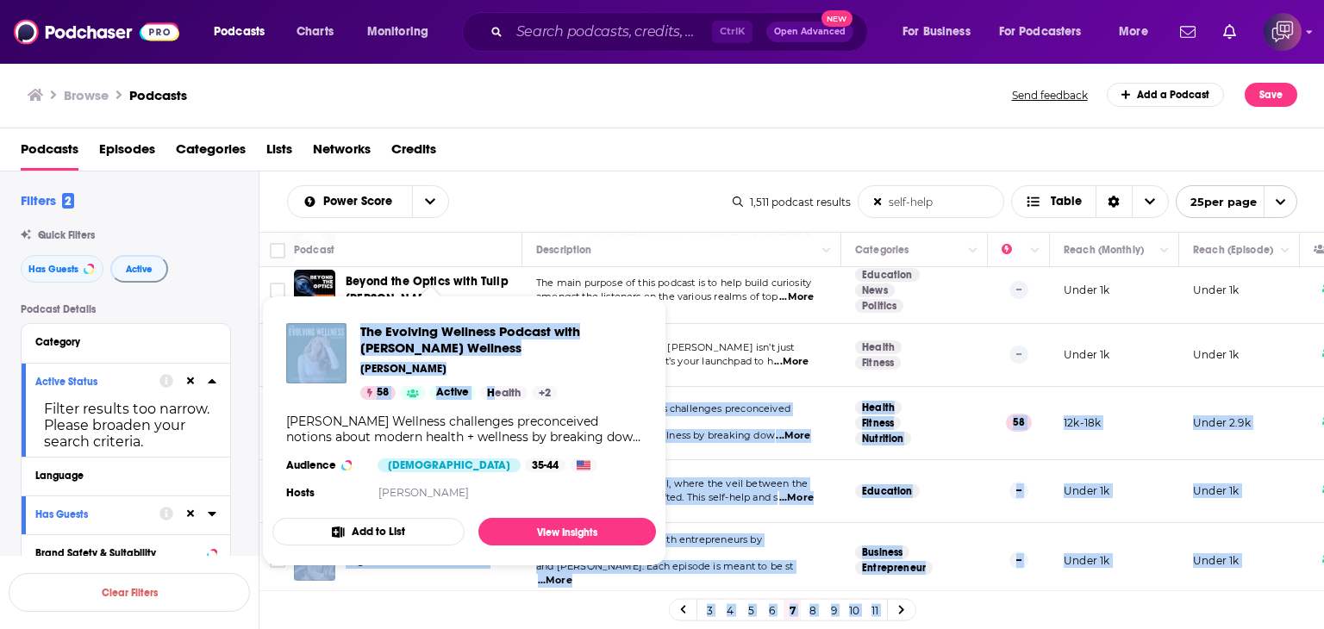
drag, startPoint x: 340, startPoint y: 390, endPoint x: 490, endPoint y: 397, distance: 150.2
click at [490, 397] on div "Podcasts Charts Monitoring Ctrl K Open Advanced New For Business For Podcasters…" at bounding box center [662, 314] width 1324 height 629
click at [492, 359] on div "The Evolving Wellness Podcast with [PERSON_NAME] Wellness [PERSON_NAME] 58 Acti…" at bounding box center [501, 361] width 282 height 77
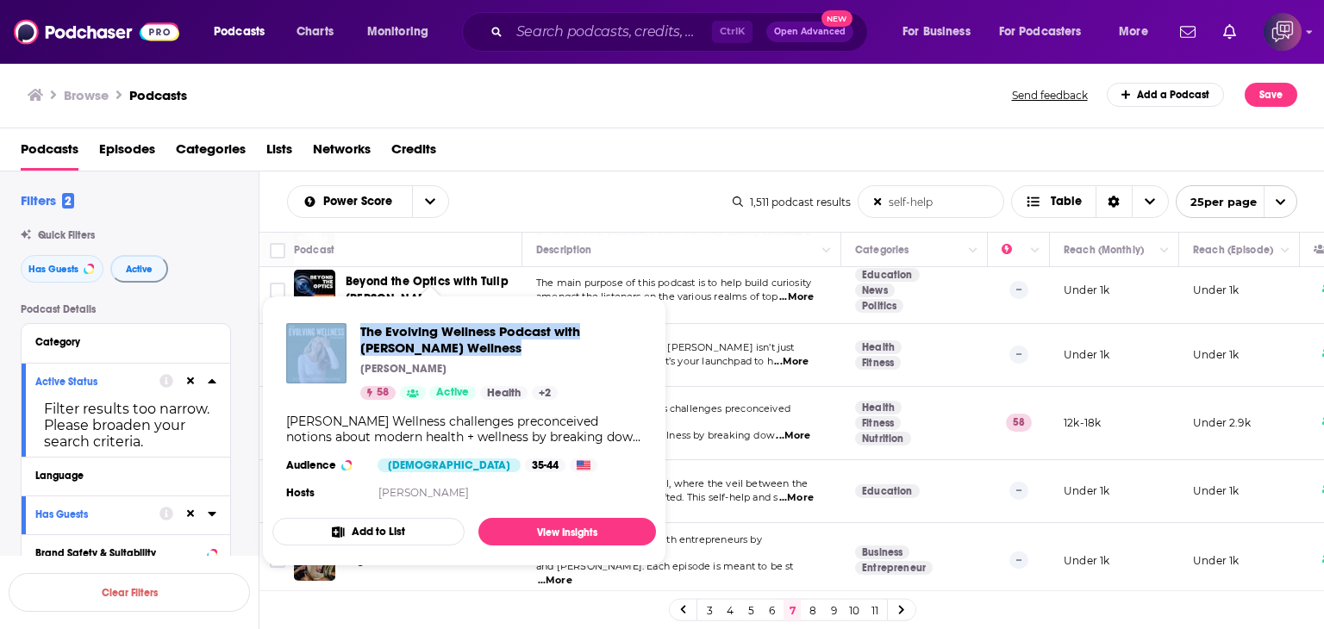
drag, startPoint x: 348, startPoint y: 319, endPoint x: 486, endPoint y: 346, distance: 140.5
click at [486, 346] on div "The Evolving Wellness Podcast with [PERSON_NAME] Wellness [PERSON_NAME] 58 Acti…" at bounding box center [464, 413] width 384 height 209
click at [534, 352] on span "The Evolving Wellness Podcast with [PERSON_NAME] Wellness" at bounding box center [501, 339] width 282 height 33
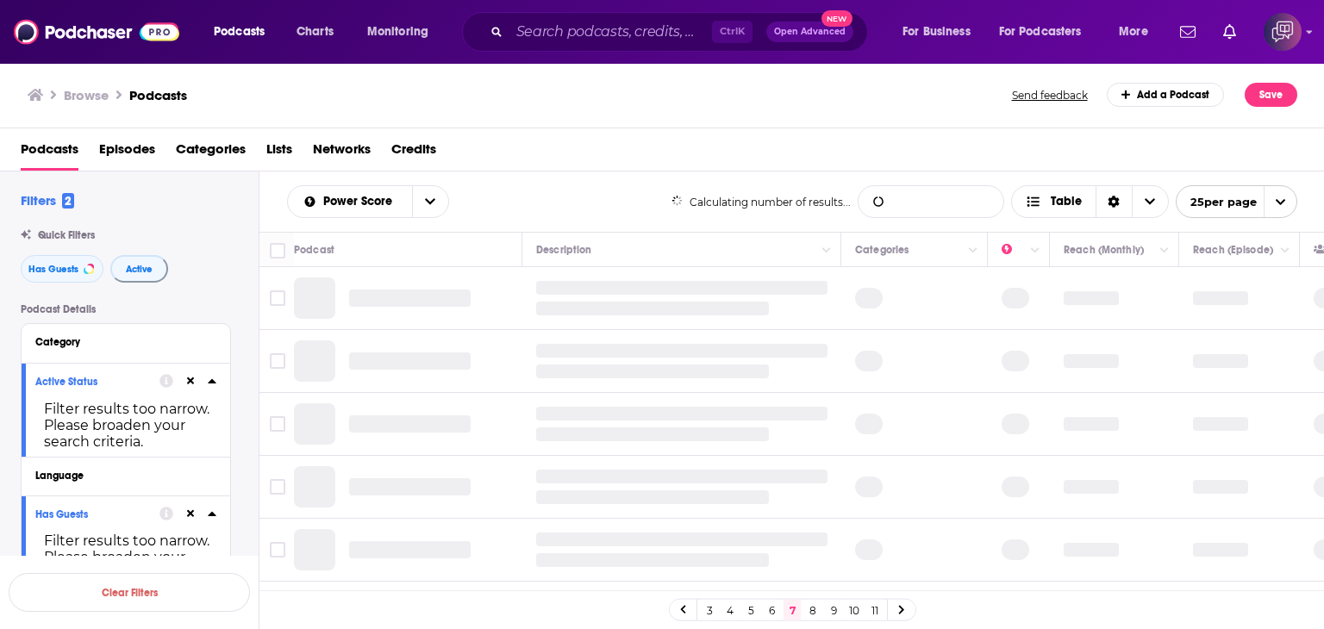
click at [927, 208] on input "List Search Input" at bounding box center [930, 201] width 145 height 31
click at [941, 209] on input "self help" at bounding box center [930, 201] width 145 height 31
type input "self help"
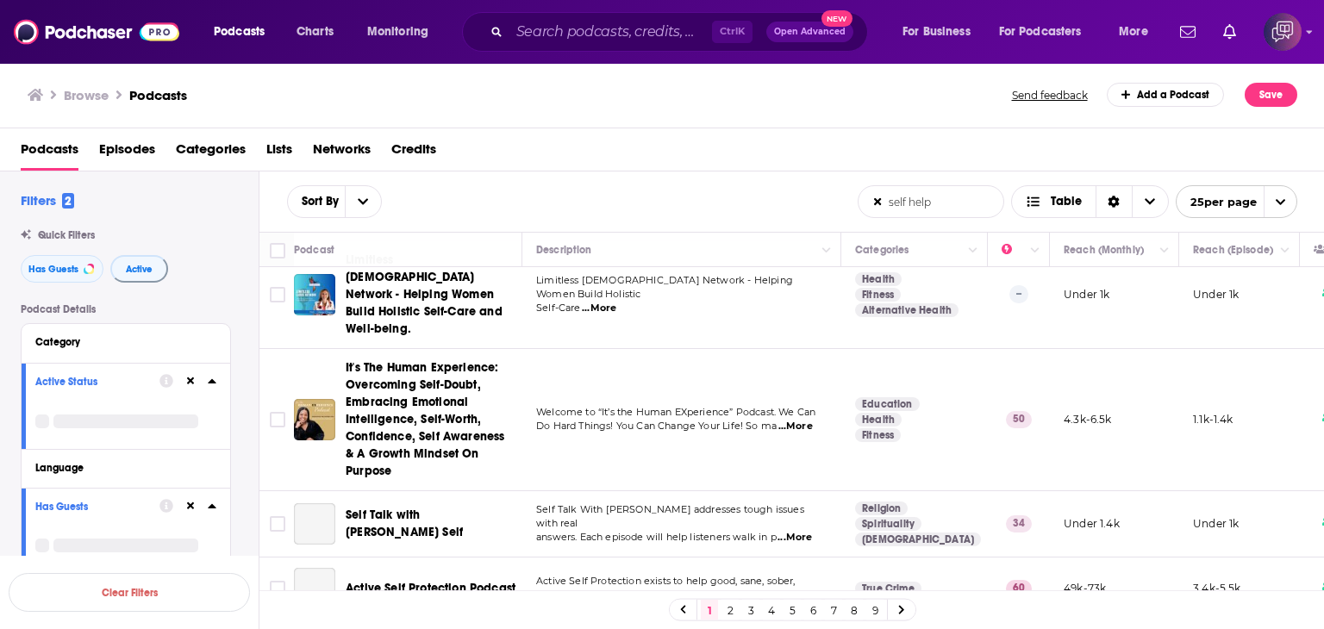
scroll to position [776, 0]
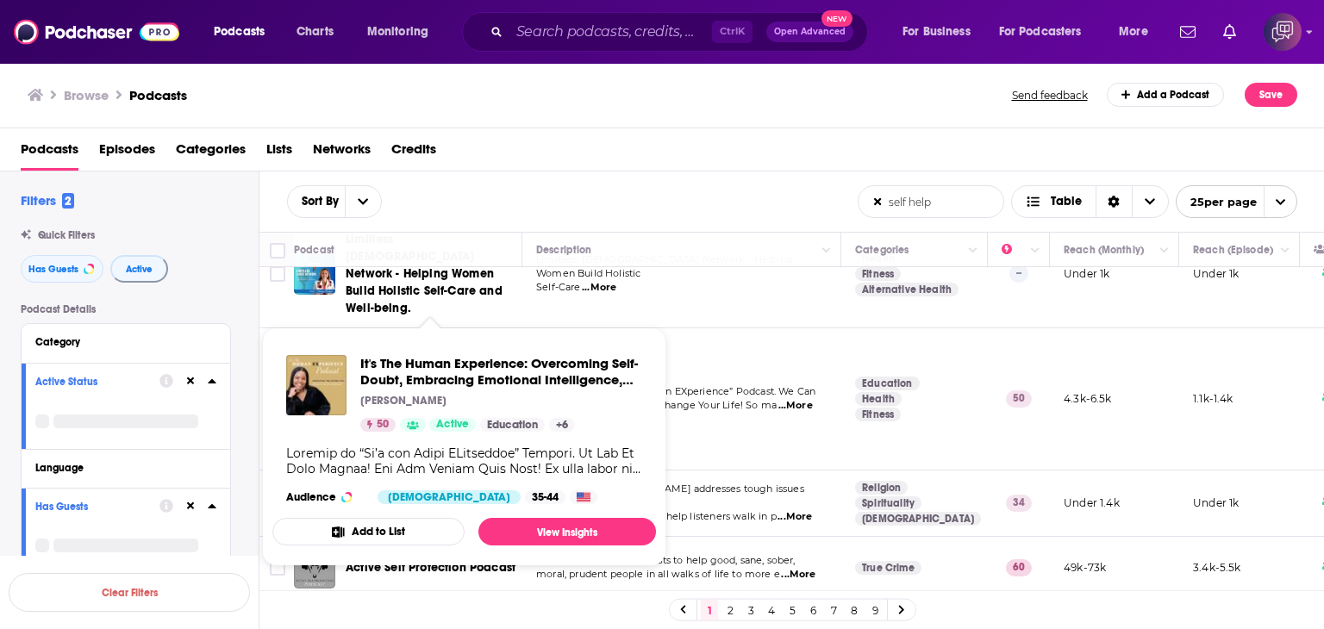
drag, startPoint x: 344, startPoint y: 289, endPoint x: 491, endPoint y: 294, distance: 147.5
click at [491, 328] on td "It's The Human Experience: Overcoming Self-Doubt, Embracing Emotional Intellige…" at bounding box center [408, 399] width 228 height 142
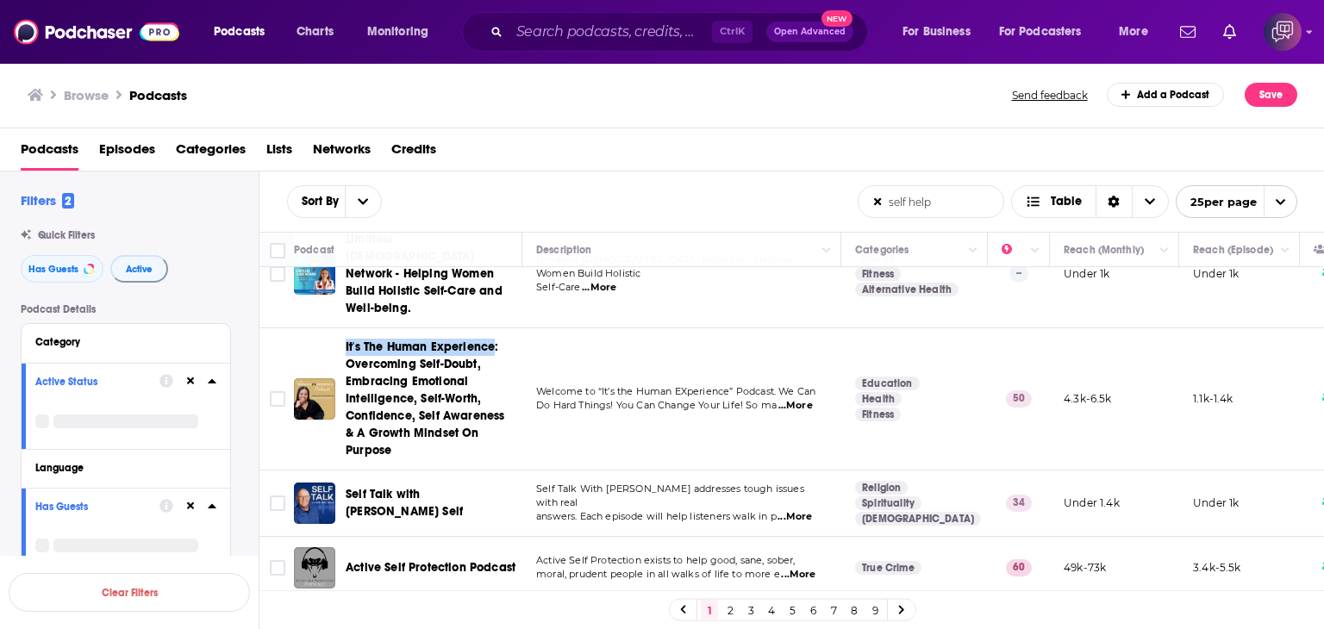
copy span "It's The Human Experience"
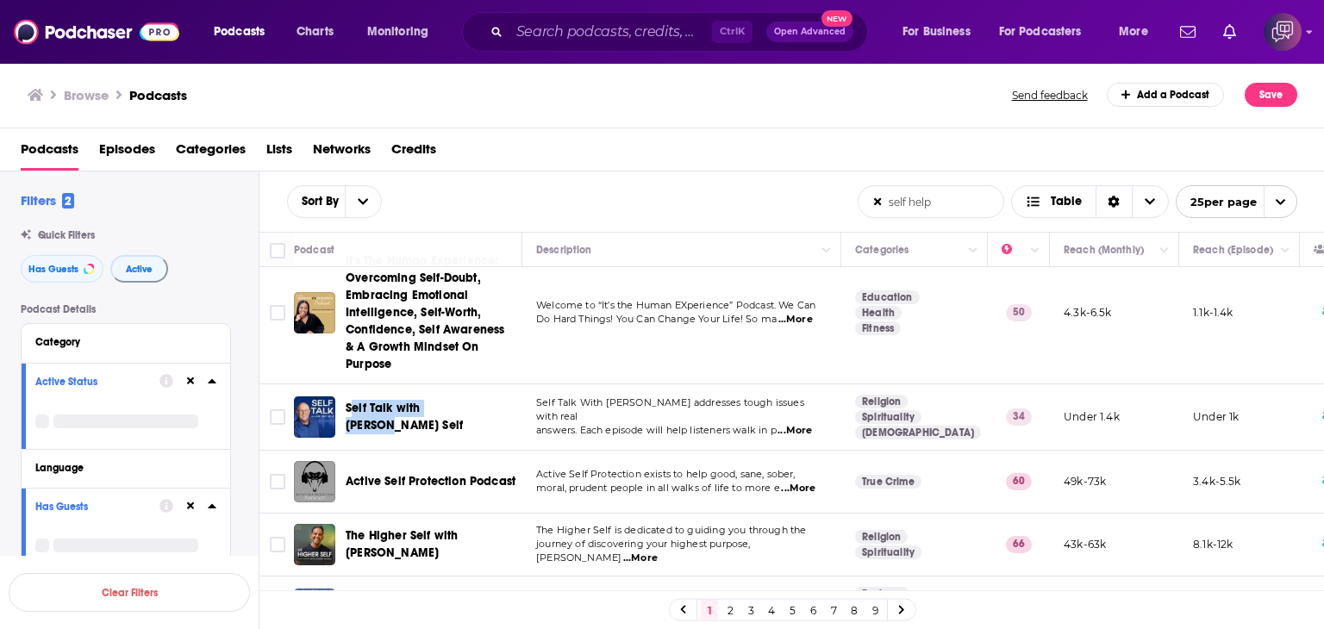
drag, startPoint x: 351, startPoint y: 335, endPoint x: 461, endPoint y: 335, distance: 110.3
click at [461, 396] on div "Self Talk with [PERSON_NAME] Self" at bounding box center [435, 416] width 179 height 41
drag, startPoint x: 346, startPoint y: 325, endPoint x: 486, endPoint y: 332, distance: 139.8
click at [486, 384] on td "Self Talk with [PERSON_NAME] Self" at bounding box center [408, 417] width 228 height 66
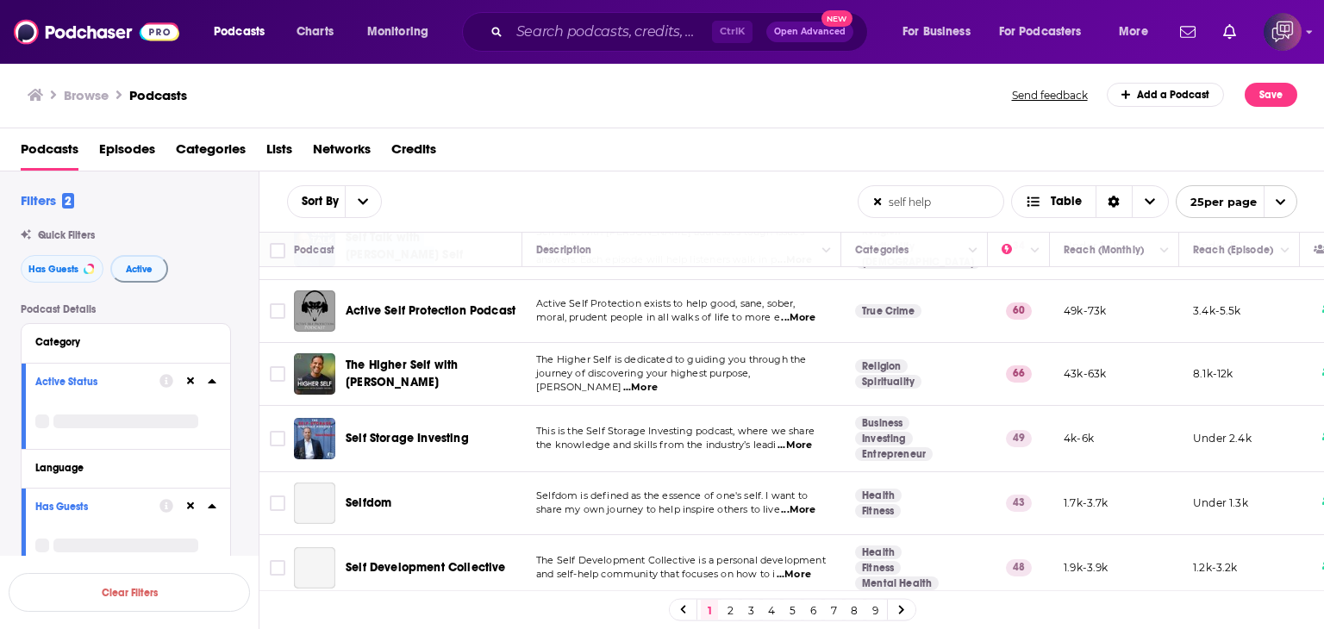
scroll to position [1034, 0]
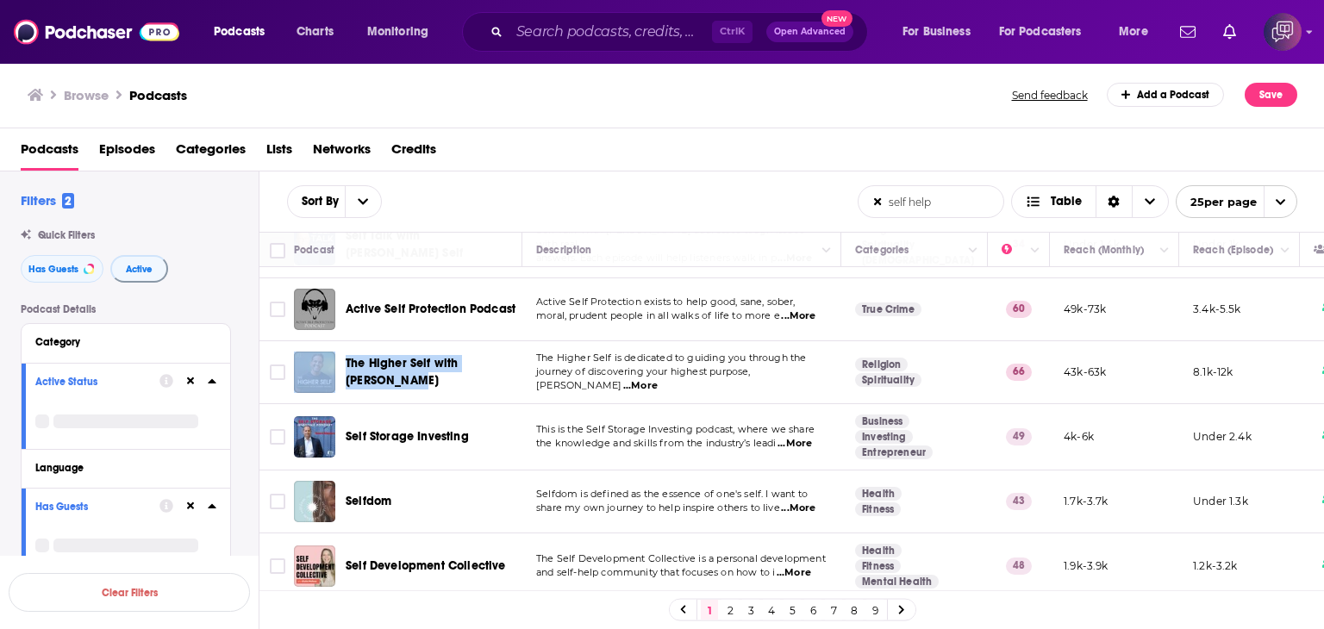
drag, startPoint x: 338, startPoint y: 289, endPoint x: 426, endPoint y: 327, distance: 95.7
click at [426, 352] on div "The Higher Self with [PERSON_NAME]" at bounding box center [409, 372] width 231 height 41
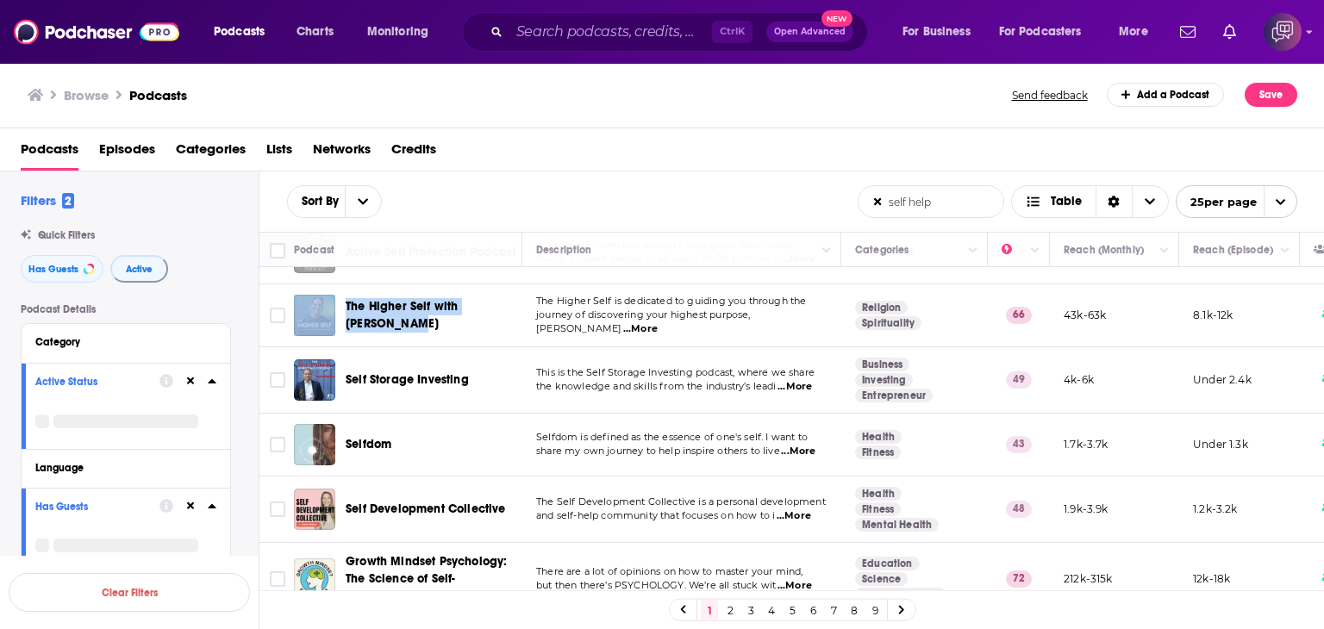
scroll to position [1120, 0]
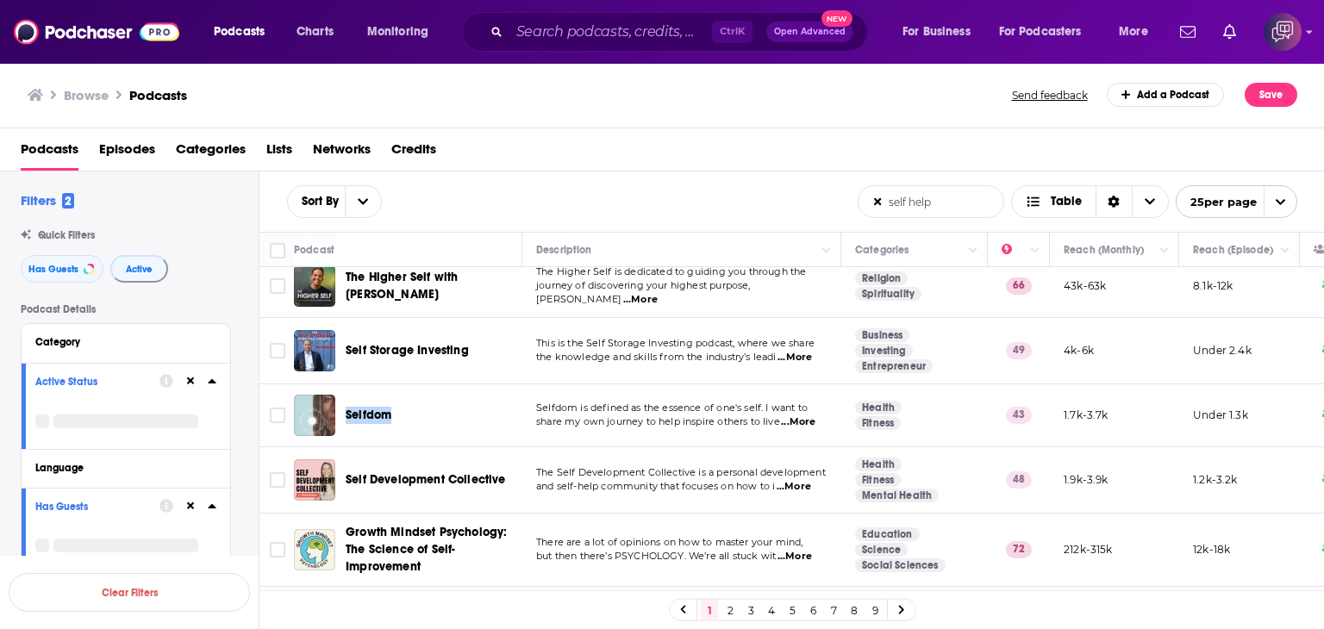
drag, startPoint x: 345, startPoint y: 337, endPoint x: 414, endPoint y: 340, distance: 69.0
click at [414, 395] on div "Selfdom" at bounding box center [435, 415] width 179 height 41
click at [463, 101] on div "Browse Podcasts" at bounding box center [521, 95] width 986 height 24
drag, startPoint x: 347, startPoint y: 401, endPoint x: 514, endPoint y: 405, distance: 166.4
click at [514, 459] on div "Self Development Collective" at bounding box center [435, 479] width 179 height 41
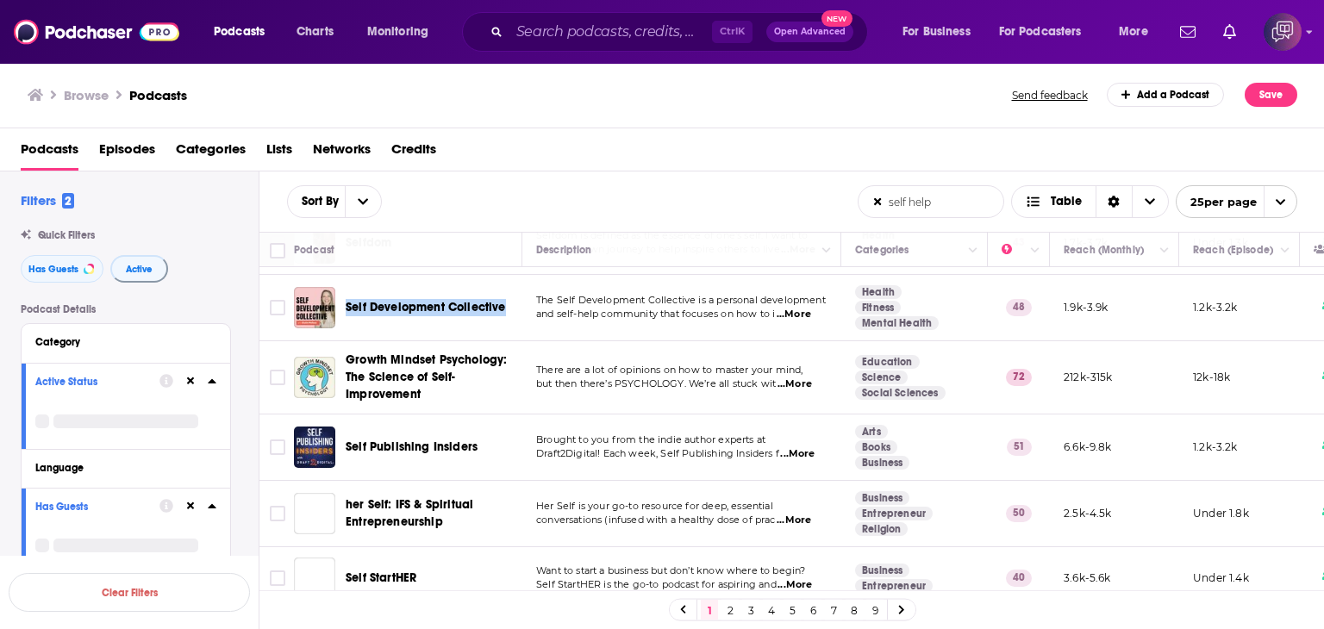
scroll to position [1207, 0]
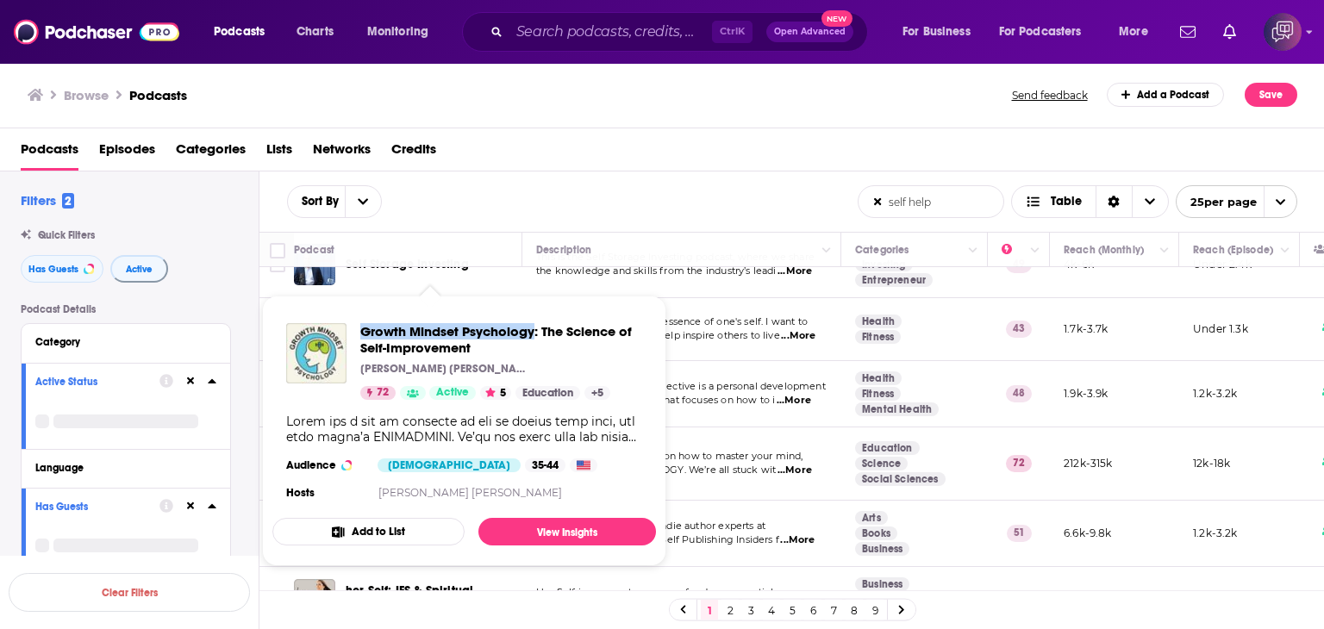
drag, startPoint x: 361, startPoint y: 321, endPoint x: 533, endPoint y: 325, distance: 171.5
click at [533, 325] on div "Growth Mindset Psychology: The Science of [MEDICAL_DATA] [PERSON_NAME] [PERSON_…" at bounding box center [464, 413] width 384 height 209
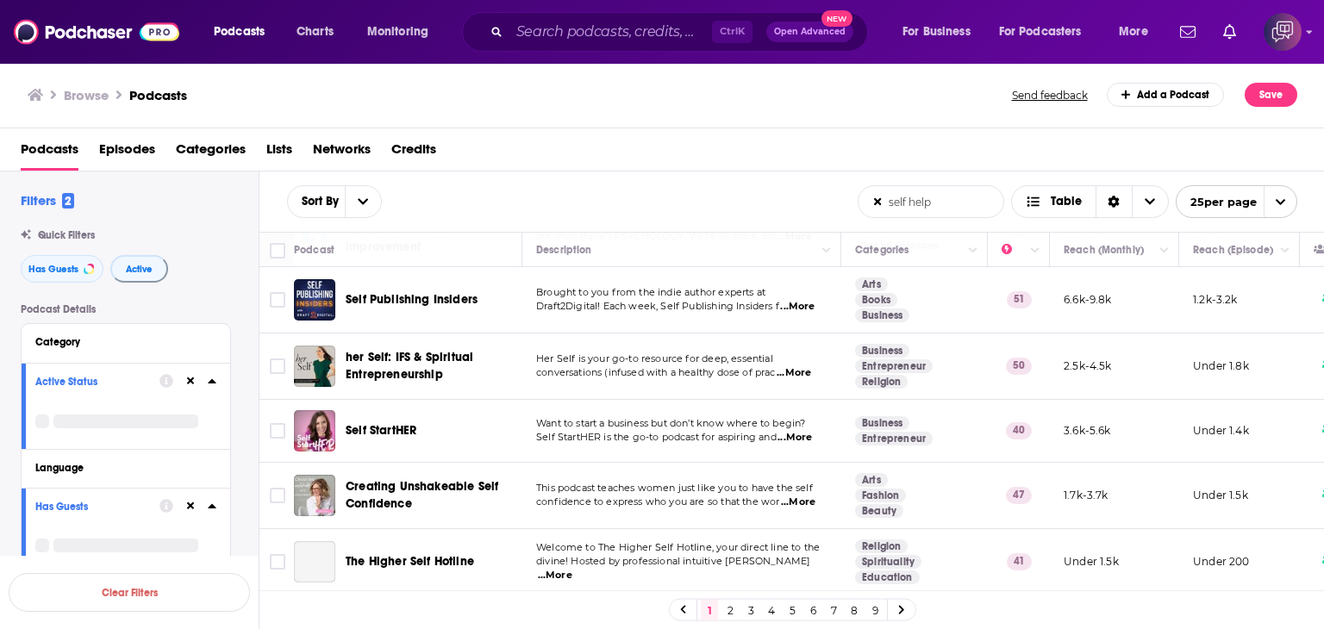
scroll to position [1455, 0]
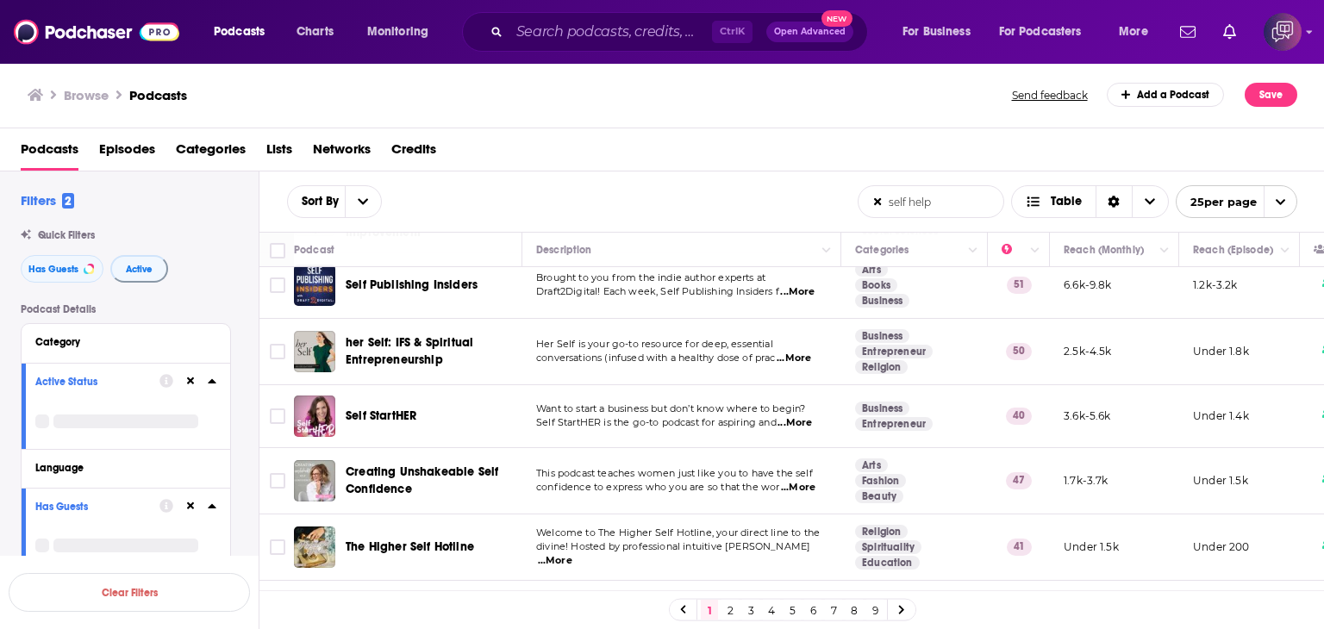
drag, startPoint x: 340, startPoint y: 538, endPoint x: 459, endPoint y: 531, distance: 120.0
click at [459, 593] on div "The Selfish Woman" at bounding box center [409, 613] width 231 height 41
click at [728, 611] on link "2" at bounding box center [729, 610] width 17 height 21
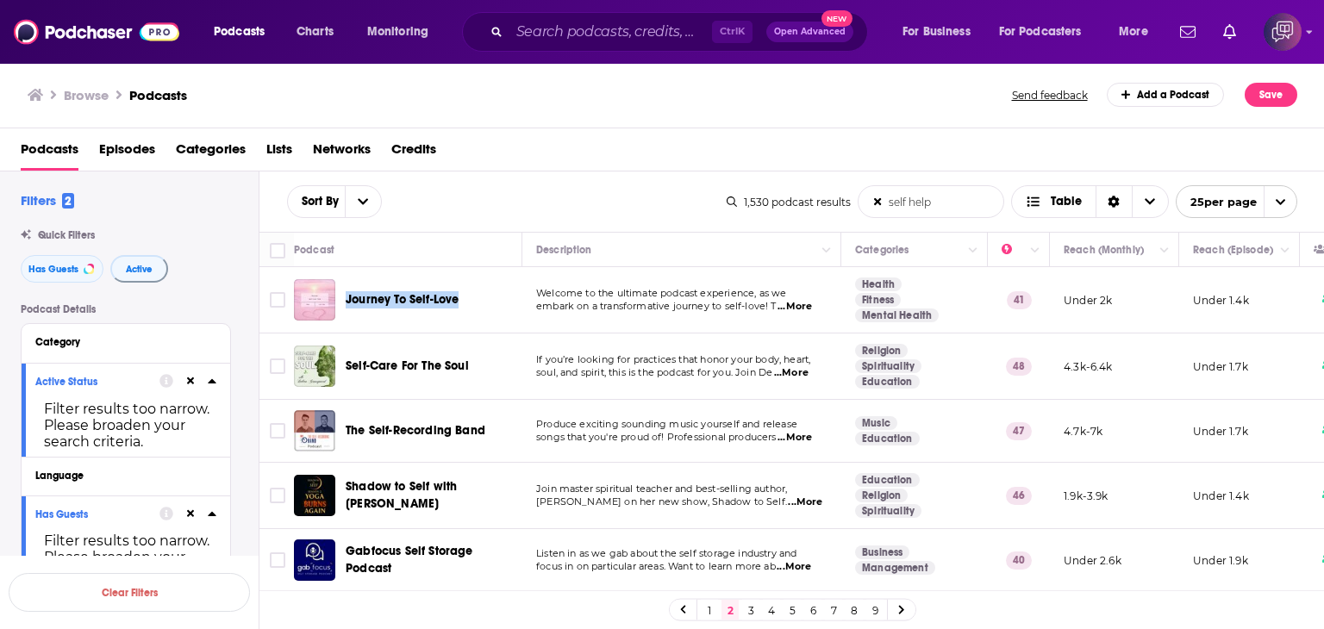
drag, startPoint x: 365, startPoint y: 294, endPoint x: 486, endPoint y: 284, distance: 121.1
click at [486, 284] on div "Journey To Self-Love" at bounding box center [409, 299] width 231 height 41
